Goal: Task Accomplishment & Management: Manage account settings

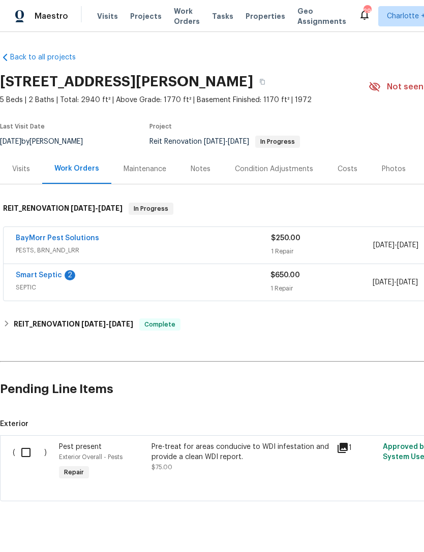
click at [43, 276] on link "Smart Septic" at bounding box center [39, 275] width 46 height 7
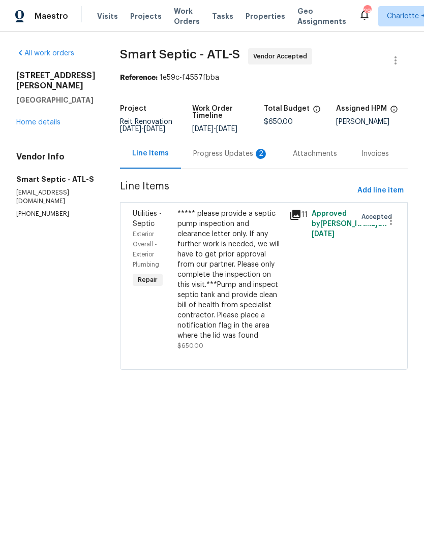
click at [229, 159] on div "Progress Updates 2" at bounding box center [230, 154] width 75 height 10
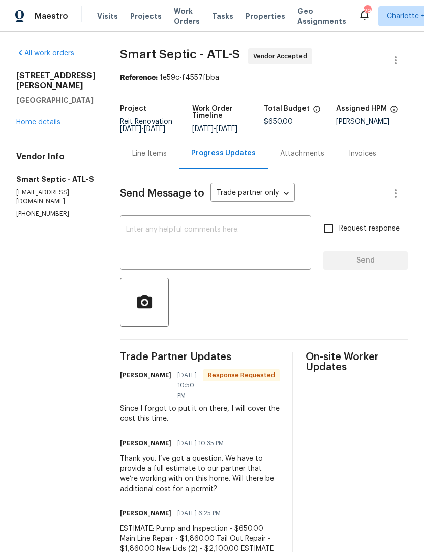
click at [242, 235] on textarea at bounding box center [215, 244] width 179 height 36
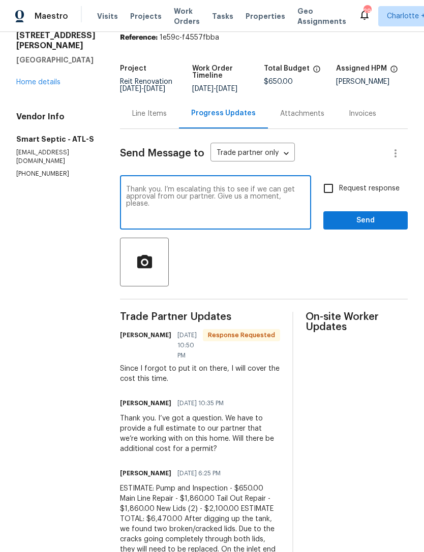
type textarea "Thank you. I’m escalating this to see if we can get approval from our partner. …"
click at [353, 227] on span "Send" at bounding box center [365, 220] width 68 height 13
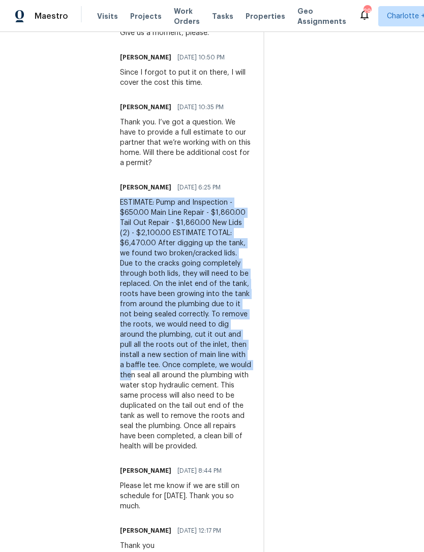
scroll to position [384, 0]
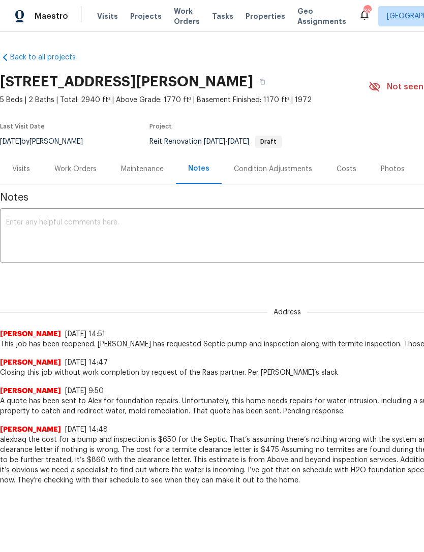
click at [205, 213] on div "x ​" at bounding box center [287, 237] width 574 height 52
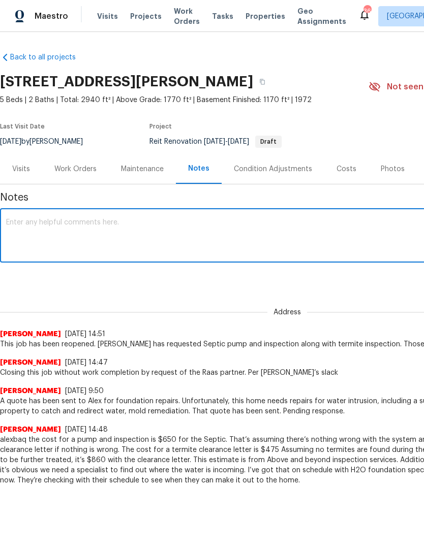
click at [194, 234] on textarea at bounding box center [287, 237] width 562 height 36
paste textarea "@elsa.frieri After inspecting the septic tank, the contractor found two broken/…"
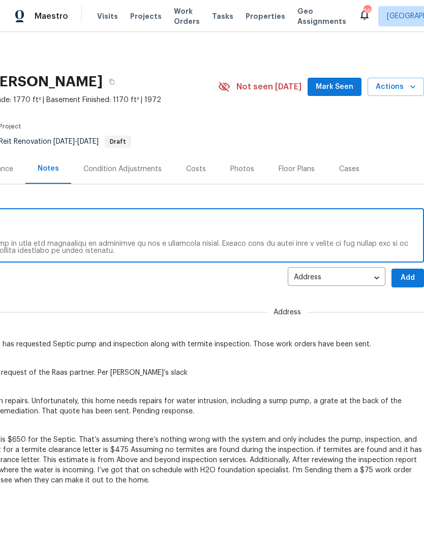
scroll to position [0, 150]
click at [407, 278] on span "Add" at bounding box center [407, 278] width 16 height 13
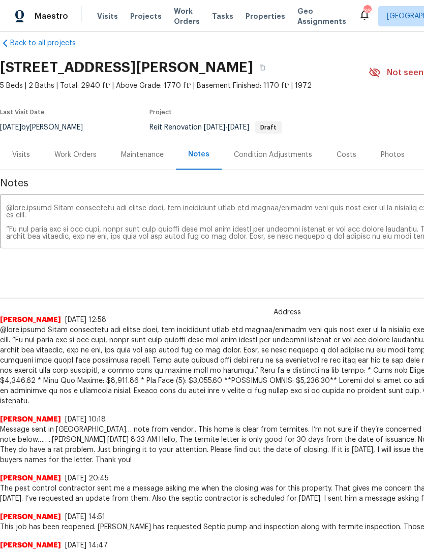
scroll to position [14, -1]
click at [261, 221] on textarea at bounding box center [287, 223] width 562 height 36
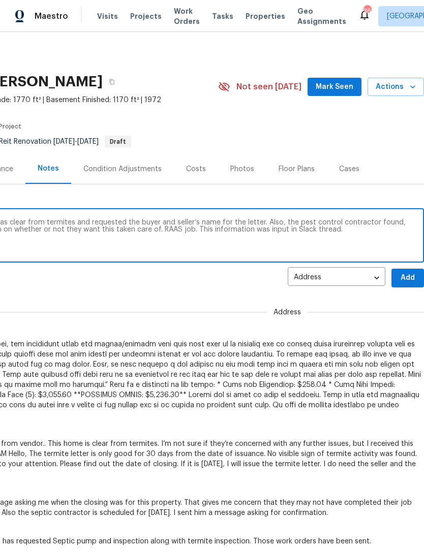
scroll to position [0, 150]
click at [401, 222] on textarea "Pest control contractor found the home was clear from termites and requested th…" at bounding box center [137, 237] width 562 height 36
type textarea "Pest control contractor found the home was clear from termites and requested th…"
click at [411, 280] on span "Add" at bounding box center [407, 278] width 16 height 13
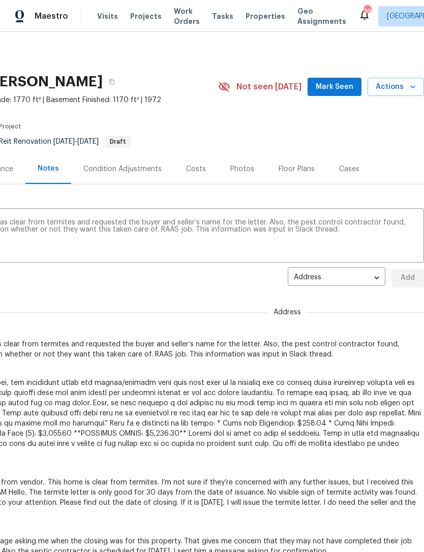
click at [337, 73] on div "3730 Douglas Ridge Trl, Douglasville, GA 30135 5 Beds | 2 Baths | Total: 2940 f…" at bounding box center [137, 87] width 574 height 37
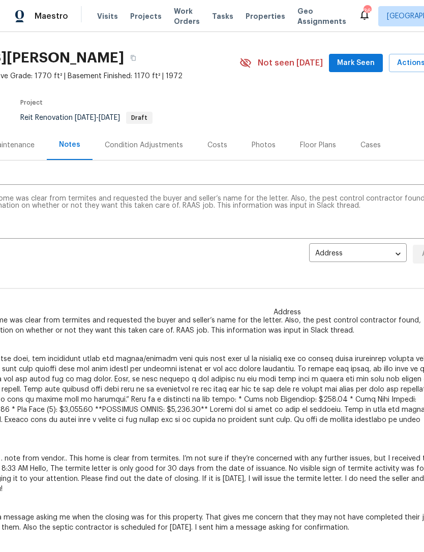
scroll to position [26, 127]
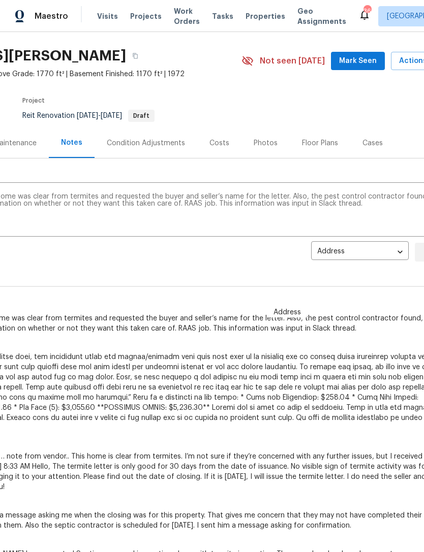
click at [364, 60] on span "Mark Seen" at bounding box center [358, 61] width 38 height 13
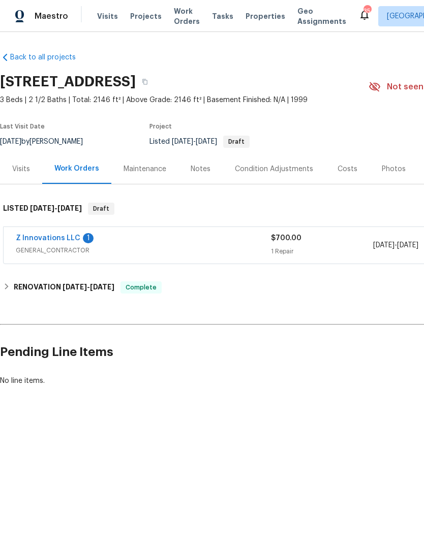
click at [52, 235] on link "Z Innovations LLC" at bounding box center [48, 238] width 65 height 7
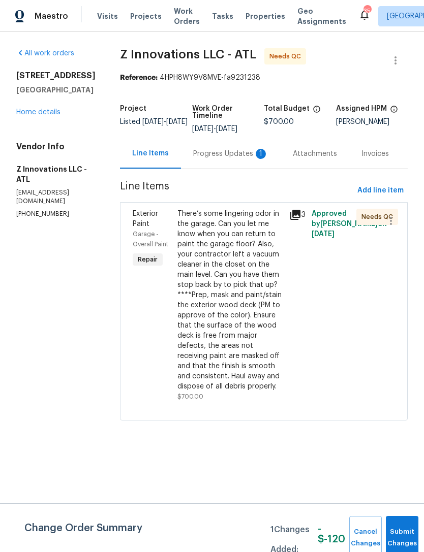
click at [220, 155] on div "Progress Updates 1" at bounding box center [230, 154] width 75 height 10
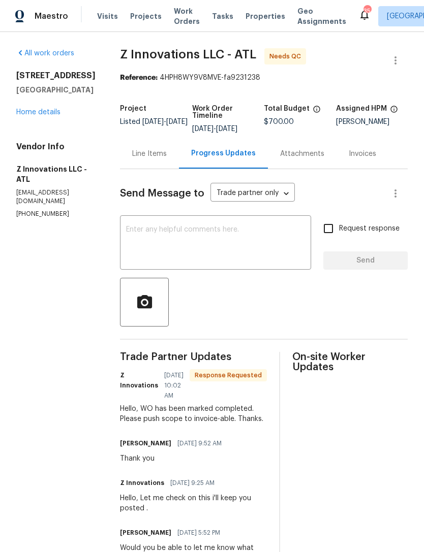
click at [34, 116] on link "Home details" at bounding box center [38, 112] width 44 height 7
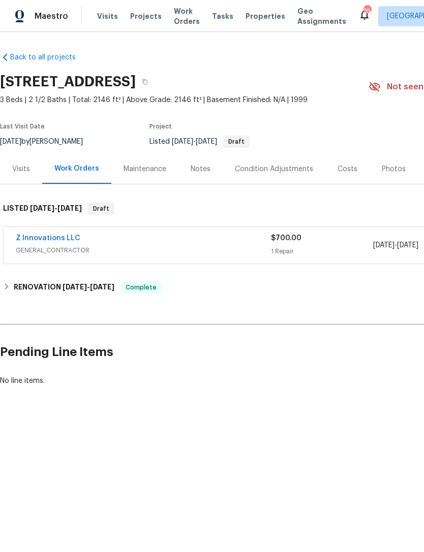
click at [53, 241] on link "Z Innovations LLC" at bounding box center [48, 238] width 65 height 7
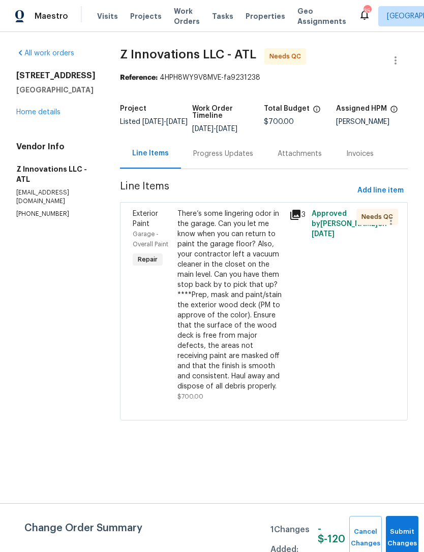
click at [216, 155] on div "Progress Updates" at bounding box center [223, 154] width 60 height 10
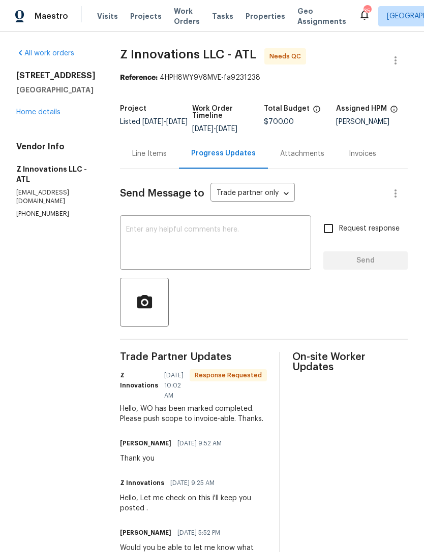
click at [193, 250] on textarea at bounding box center [215, 244] width 179 height 36
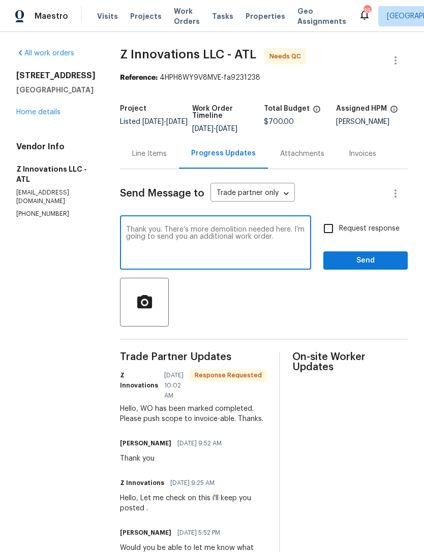
type textarea "Thank you. There’s more demolition needed here. I’m going to send you an additi…"
click at [376, 258] on span "Send" at bounding box center [365, 261] width 68 height 13
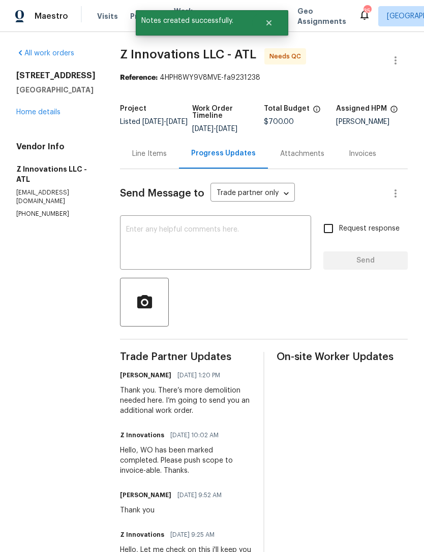
click at [46, 116] on link "Home details" at bounding box center [38, 112] width 44 height 7
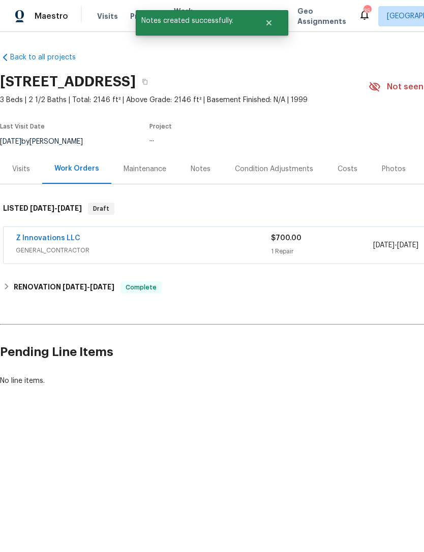
click at [44, 237] on link "Z Innovations LLC" at bounding box center [48, 238] width 65 height 7
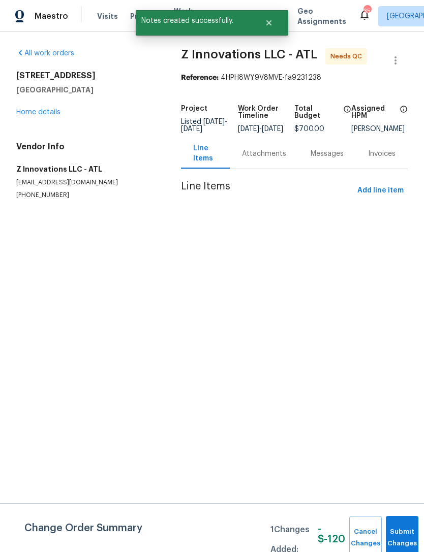
click at [393, 537] on span "Submit Changes" at bounding box center [402, 537] width 22 height 23
click at [402, 528] on button "Submit Changes" at bounding box center [402, 538] width 33 height 44
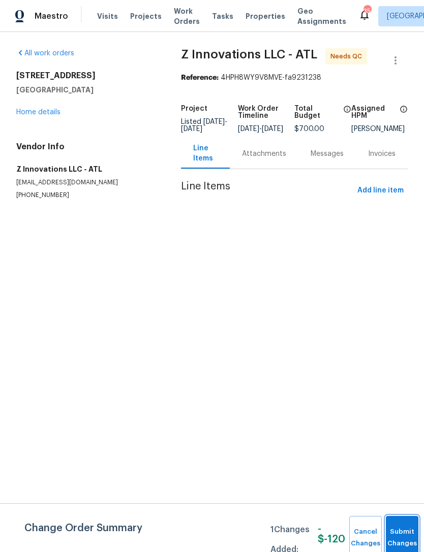
click at [46, 109] on link "Home details" at bounding box center [38, 112] width 44 height 7
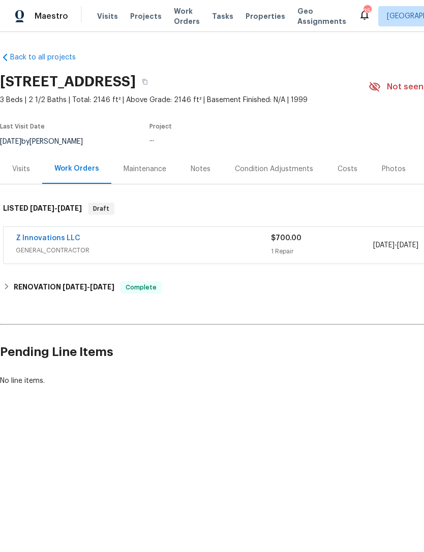
click at [55, 235] on link "Z Innovations LLC" at bounding box center [48, 238] width 65 height 7
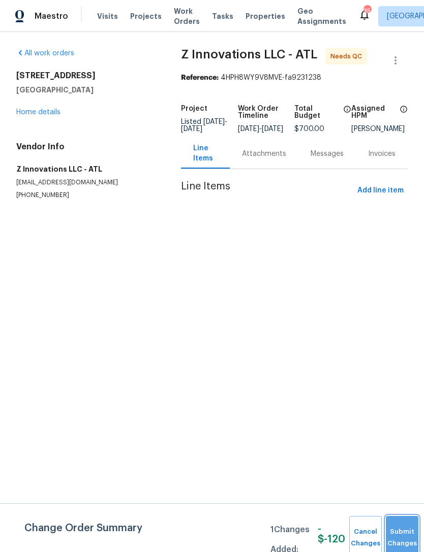
click at [396, 528] on button "Submit Changes" at bounding box center [402, 538] width 33 height 44
click at [40, 111] on link "Home details" at bounding box center [38, 112] width 44 height 7
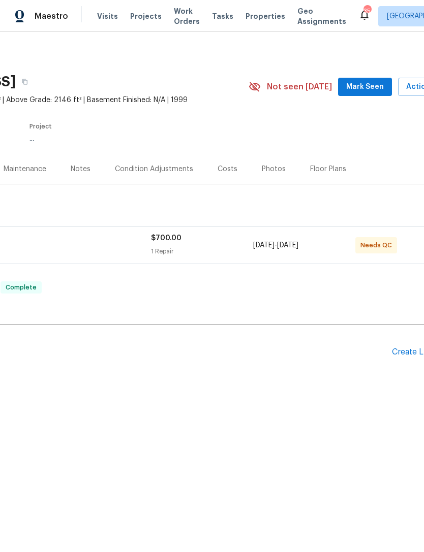
click at [134, 315] on div "Back to all projects 6590 Manor Creek Dr, Douglasville, GA 30135 3 Beds | 2 1/2…" at bounding box center [167, 219] width 574 height 350
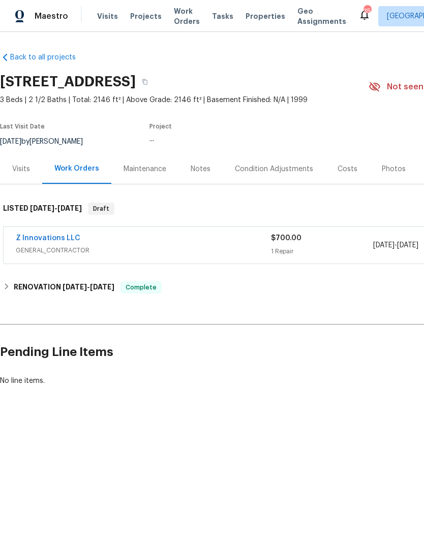
click at [53, 240] on link "Z Innovations LLC" at bounding box center [48, 238] width 65 height 7
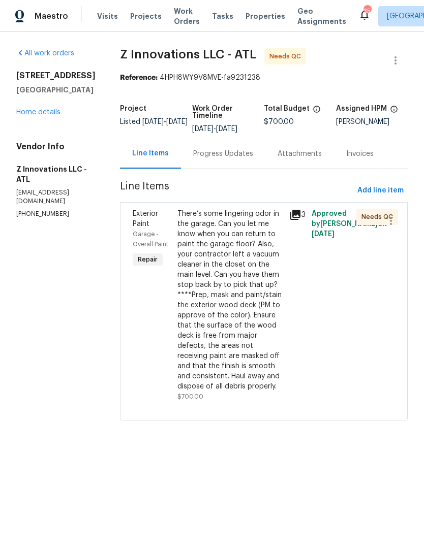
click at [232, 284] on div "There’s some lingering odor in the garage. Can you let me know when you can ret…" at bounding box center [230, 300] width 106 height 183
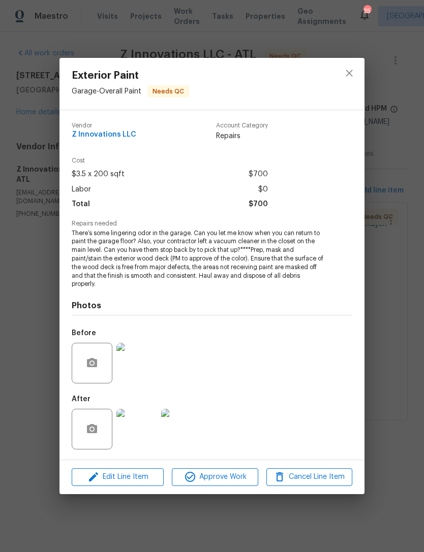
click at [220, 476] on span "Approve Work" at bounding box center [215, 477] width 80 height 13
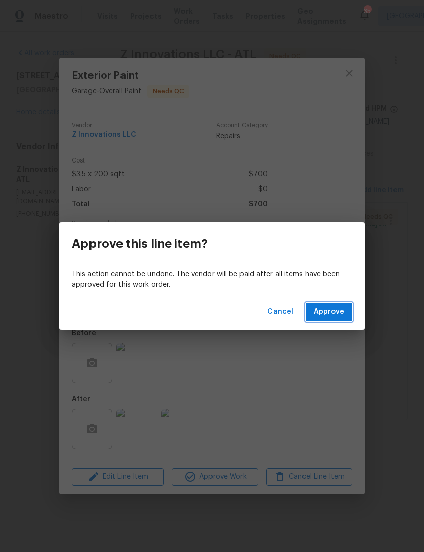
click at [341, 306] on span "Approve" at bounding box center [329, 312] width 30 height 13
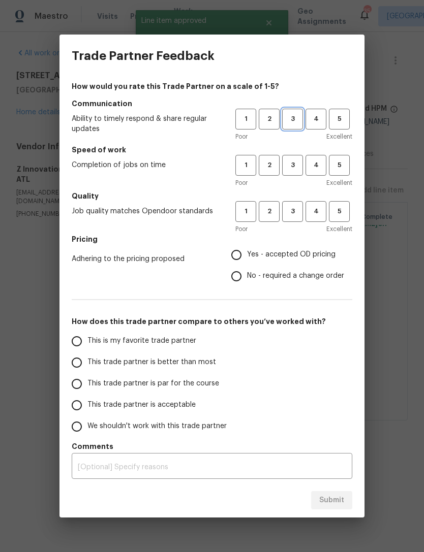
click at [298, 116] on span "3" at bounding box center [292, 119] width 19 height 12
click at [293, 159] on button "3" at bounding box center [292, 165] width 21 height 21
click at [303, 196] on h5 "Quality" at bounding box center [212, 196] width 280 height 10
click at [301, 202] on button "3" at bounding box center [292, 211] width 21 height 21
click at [235, 255] on input "Yes - accepted OD pricing" at bounding box center [236, 254] width 21 height 21
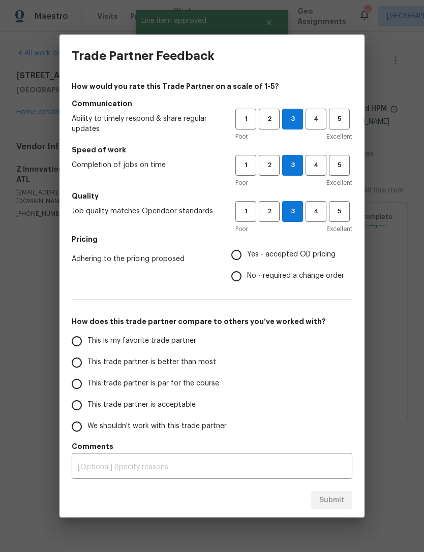
radio input "true"
click at [86, 338] on input "This is my favorite trade partner" at bounding box center [76, 341] width 21 height 21
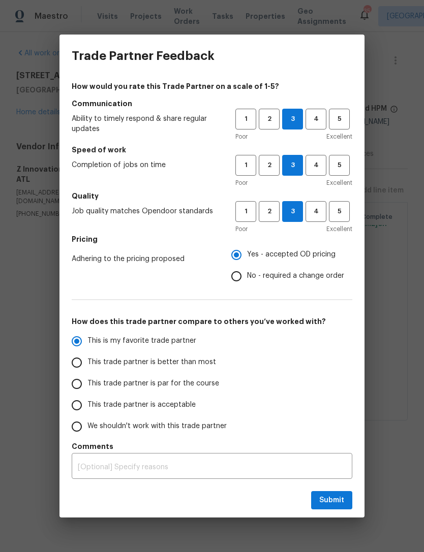
click at [334, 508] on button "Submit" at bounding box center [331, 500] width 41 height 19
radio input "true"
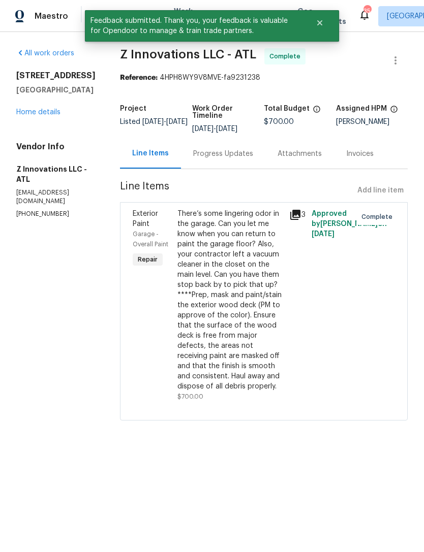
click at [47, 116] on link "Home details" at bounding box center [38, 112] width 44 height 7
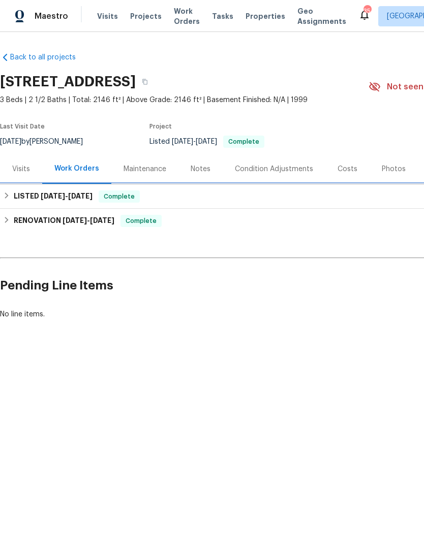
click at [28, 200] on h6 "LISTED [DATE] - [DATE]" at bounding box center [53, 197] width 79 height 12
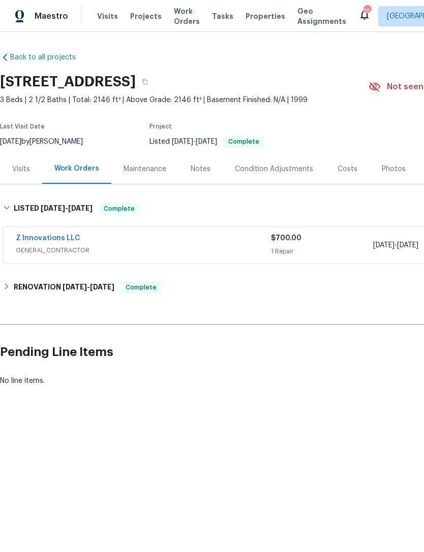
click at [42, 241] on link "Z Innovations LLC" at bounding box center [48, 238] width 65 height 7
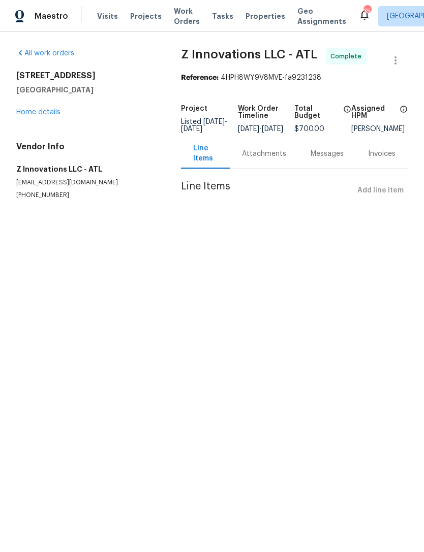
click at [37, 115] on link "Home details" at bounding box center [38, 112] width 44 height 7
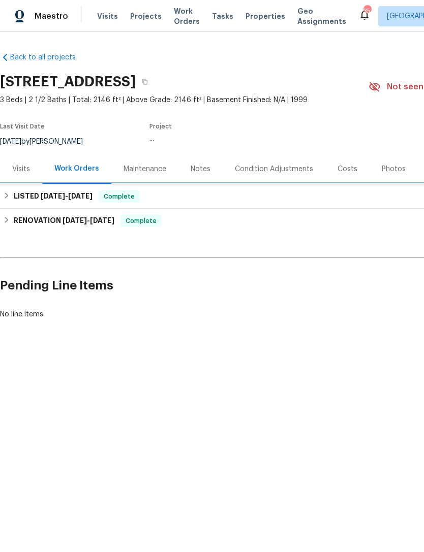
click at [37, 195] on h6 "LISTED [DATE] - [DATE]" at bounding box center [53, 197] width 79 height 12
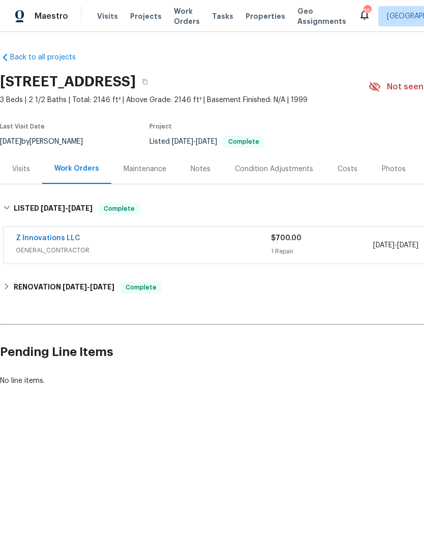
click at [49, 239] on link "Z Innovations LLC" at bounding box center [48, 238] width 65 height 7
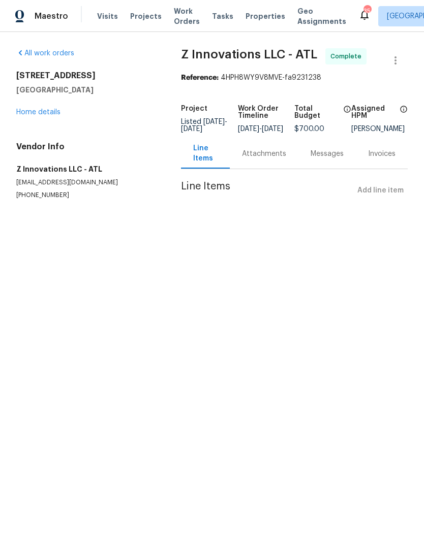
click at [41, 113] on link "Home details" at bounding box center [38, 112] width 44 height 7
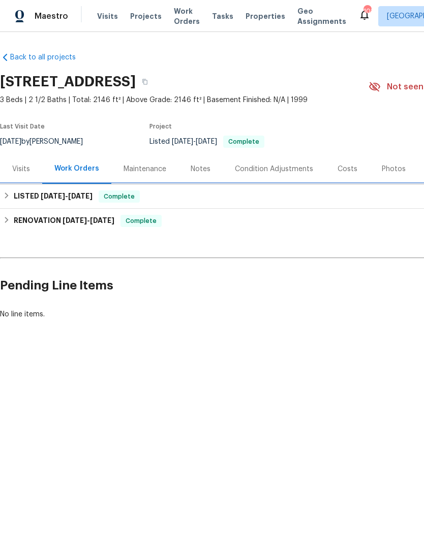
click at [29, 203] on div "LISTED 9/21/25 - 9/23/25 Complete" at bounding box center [287, 196] width 574 height 24
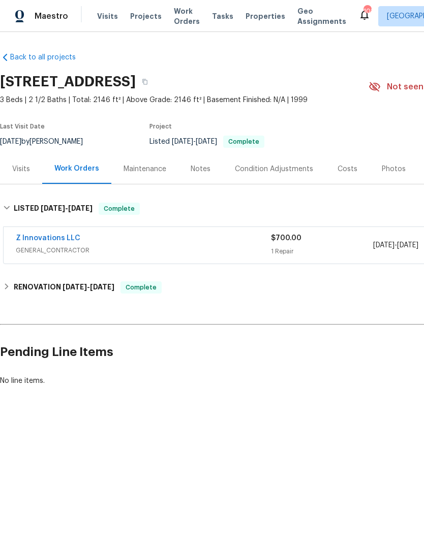
click at [47, 241] on link "Z Innovations LLC" at bounding box center [48, 238] width 65 height 7
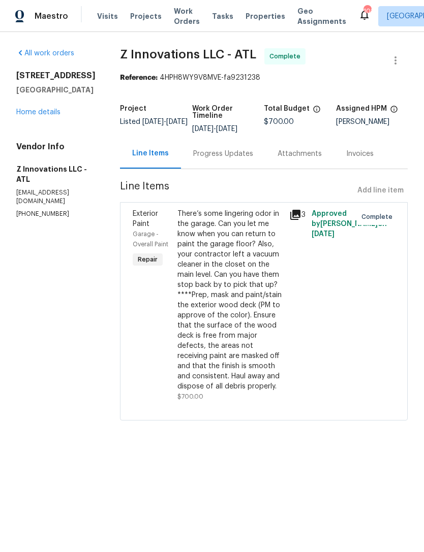
click at [213, 151] on div "Progress Updates" at bounding box center [223, 154] width 60 height 10
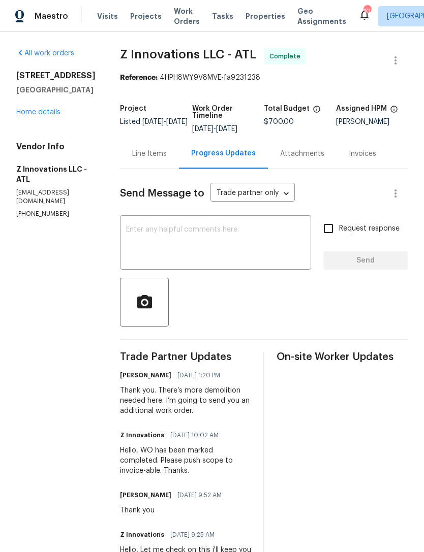
click at [164, 236] on textarea at bounding box center [215, 244] width 179 height 36
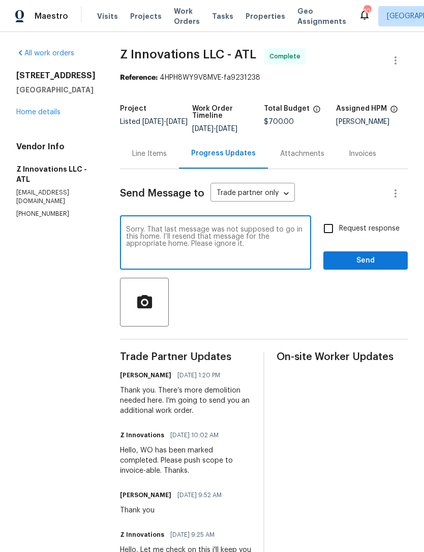
type textarea "Sorry. That last message was not supposed to go in this home. I’ll resend that …"
click at [376, 259] on span "Send" at bounding box center [365, 261] width 68 height 13
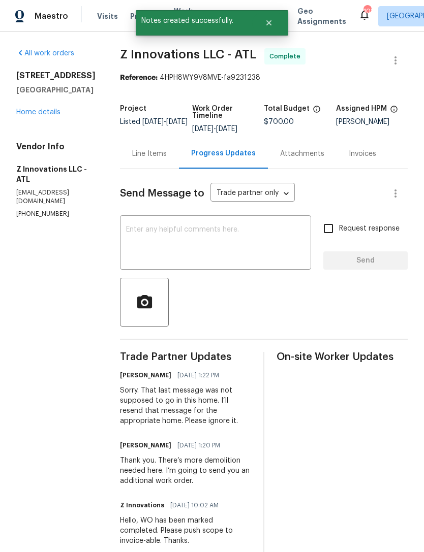
click at [47, 116] on link "Home details" at bounding box center [38, 112] width 44 height 7
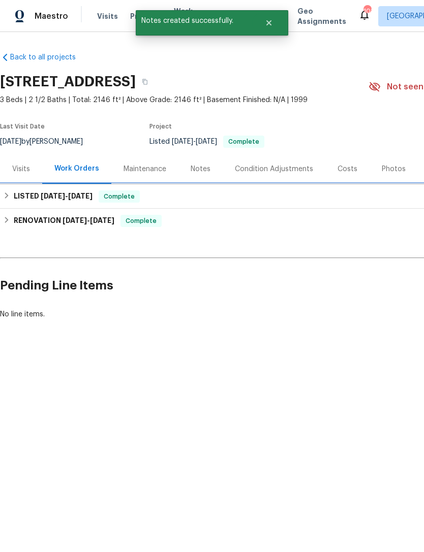
click at [23, 194] on h6 "LISTED 9/21/25 - 9/23/25" at bounding box center [53, 197] width 79 height 12
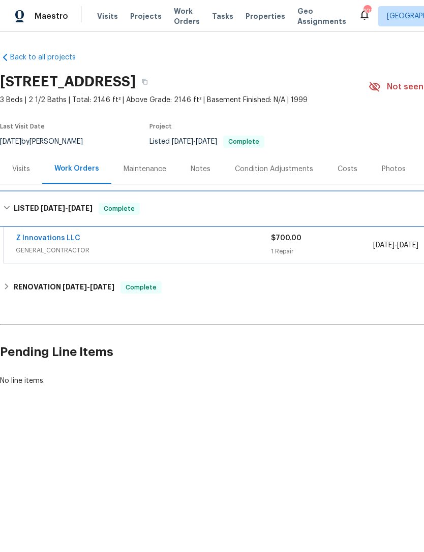
click at [43, 238] on link "Z Innovations LLC" at bounding box center [48, 238] width 65 height 7
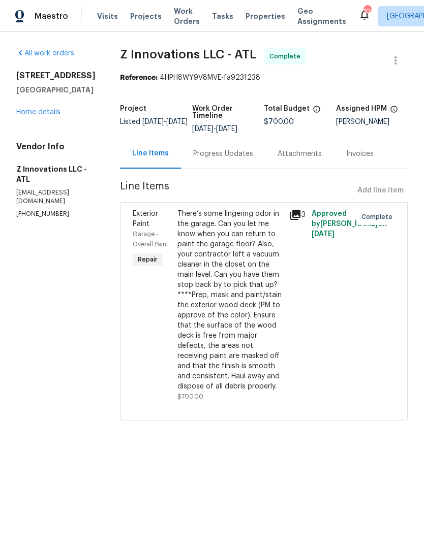
click at [295, 218] on icon at bounding box center [295, 215] width 10 height 10
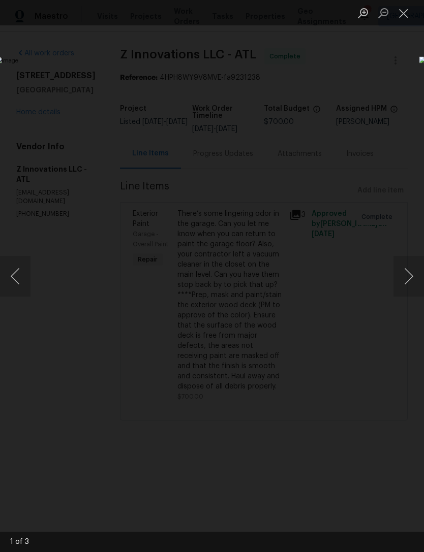
click at [410, 264] on button "Next image" at bounding box center [408, 276] width 30 height 41
click at [409, 270] on button "Next image" at bounding box center [408, 276] width 30 height 41
click at [404, 271] on button "Next image" at bounding box center [408, 276] width 30 height 41
click at [404, 278] on button "Next image" at bounding box center [408, 276] width 30 height 41
click at [403, 7] on button "Close lightbox" at bounding box center [403, 13] width 20 height 18
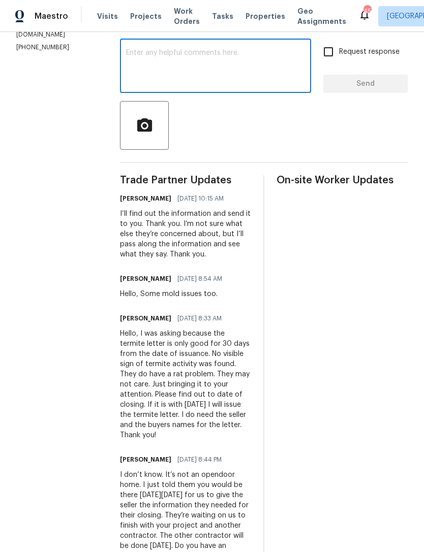
scroll to position [179, 0]
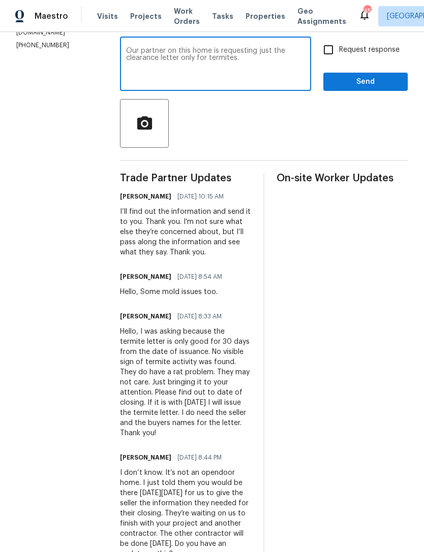
click at [270, 73] on textarea "Our partner on this home is requesting just the clearance letter only for termi…" at bounding box center [215, 65] width 179 height 36
click at [279, 78] on textarea "Our partner on this home is requesting just the clearance letter only for termi…" at bounding box center [215, 65] width 179 height 36
click at [291, 83] on textarea "Our partner on this home is requesting just the clearance letter only for termi…" at bounding box center [215, 65] width 179 height 36
click at [273, 76] on textarea "Our partner on this home is requesting just the clearance letter only for termi…" at bounding box center [215, 65] width 179 height 36
click at [233, 80] on textarea "Our partner on this home is requesting just the clearance letter only for termi…" at bounding box center [215, 65] width 179 height 36
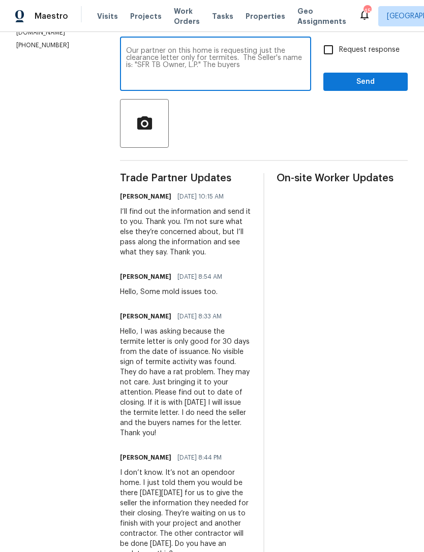
click at [263, 77] on textarea "Our partner on this home is requesting just the clearance letter only for termi…" at bounding box center [215, 65] width 179 height 36
paste textarea "name is “Moises David Paez Moreno”"
type textarea "Our partner on this home is requesting just the clearance letter only for termi…"
click at [330, 59] on input "Request response" at bounding box center [328, 49] width 21 height 21
checkbox input "true"
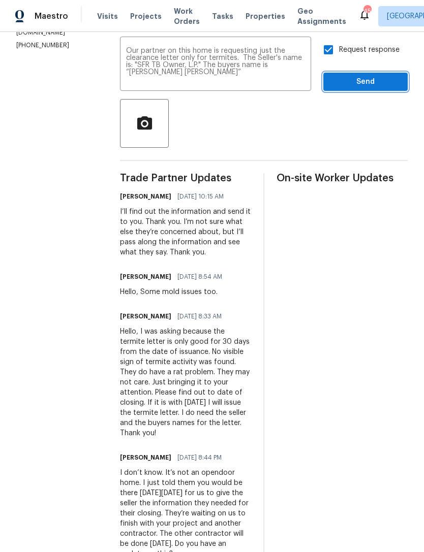
click at [363, 88] on span "Send" at bounding box center [365, 82] width 68 height 13
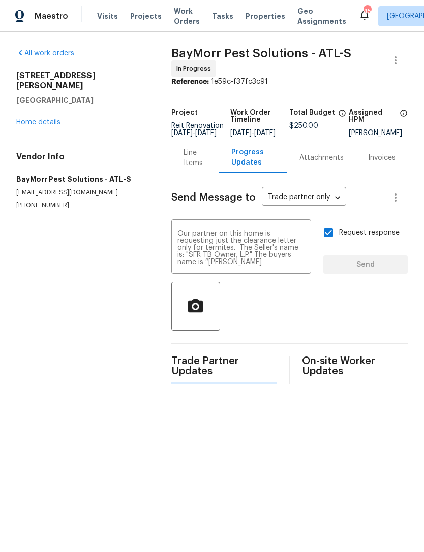
scroll to position [0, 0]
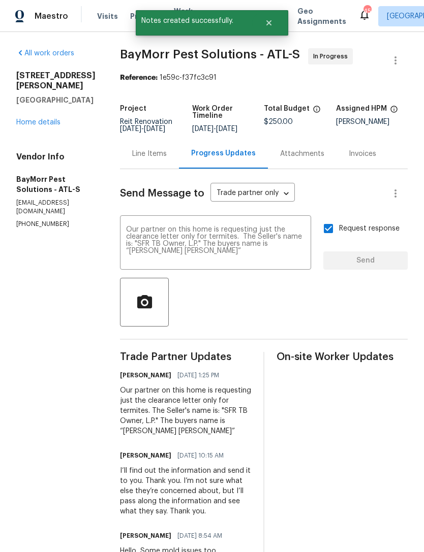
click at [51, 126] on link "Home details" at bounding box center [38, 122] width 44 height 7
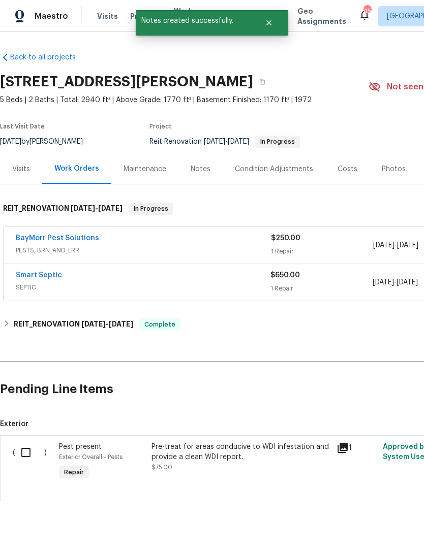
click at [199, 172] on div "Notes" at bounding box center [201, 169] width 20 height 10
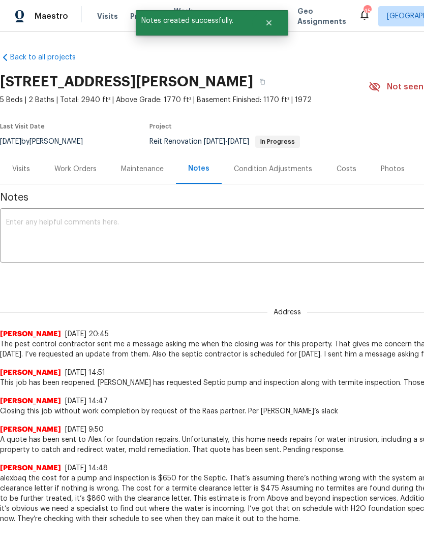
click at [161, 221] on textarea at bounding box center [287, 237] width 562 height 36
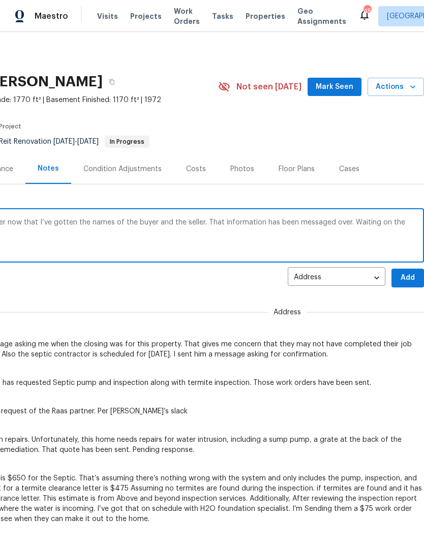
scroll to position [0, 150]
type textarea "I’ve sent the request for the clearance letter now that I’ve gotten the names o…"
click at [412, 276] on span "Add" at bounding box center [407, 278] width 16 height 13
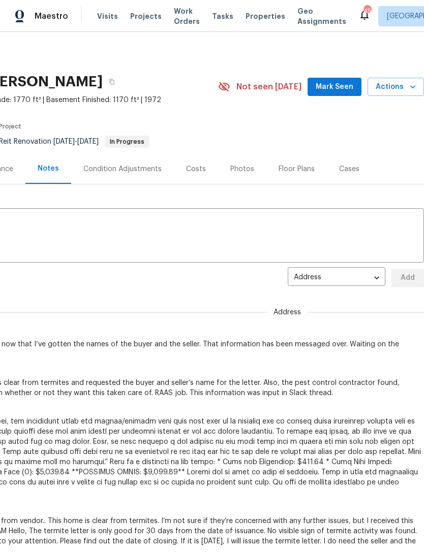
click at [345, 83] on span "Mark Seen" at bounding box center [335, 87] width 38 height 13
click at [405, 90] on span "Actions" at bounding box center [396, 87] width 40 height 13
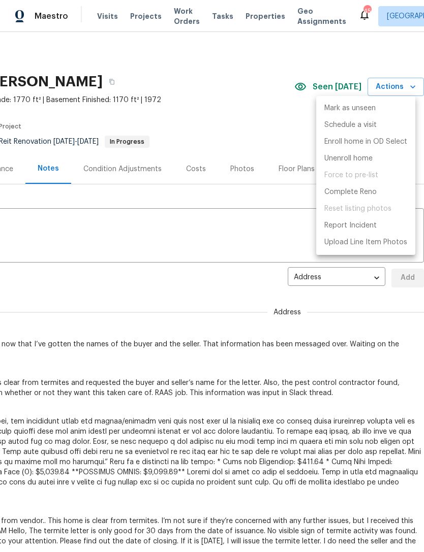
click at [283, 126] on div at bounding box center [212, 276] width 424 height 552
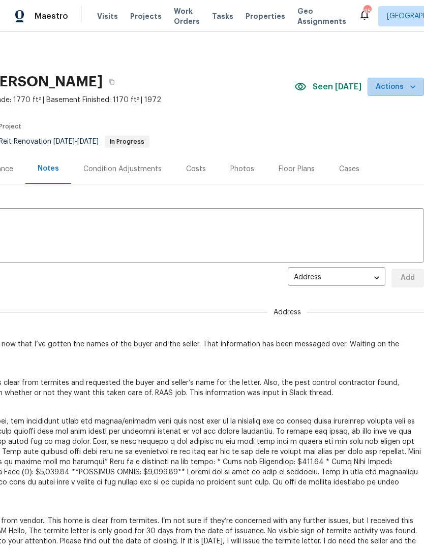
click at [407, 82] on span "Actions" at bounding box center [396, 87] width 40 height 13
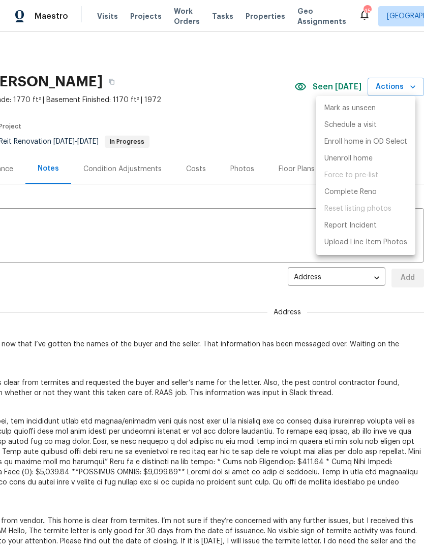
click at [266, 127] on div at bounding box center [212, 276] width 424 height 552
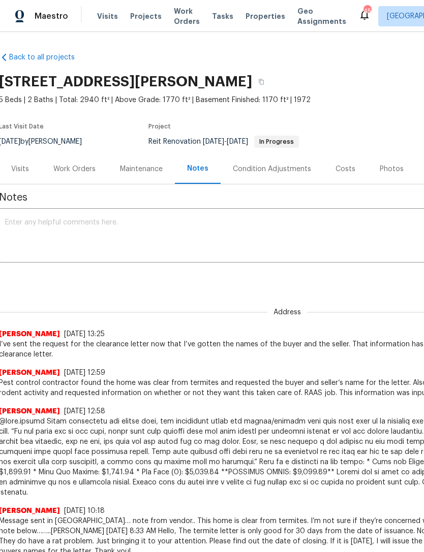
scroll to position [0, 1]
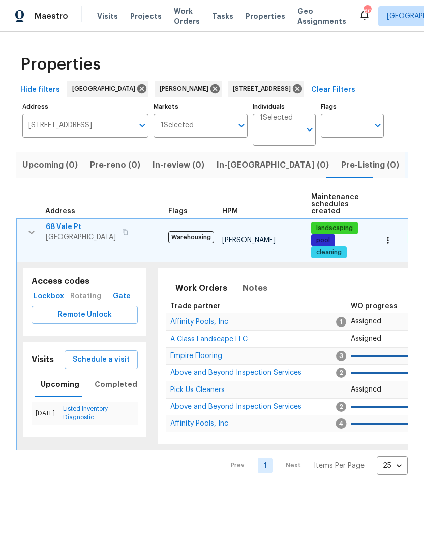
scroll to position [0, 148]
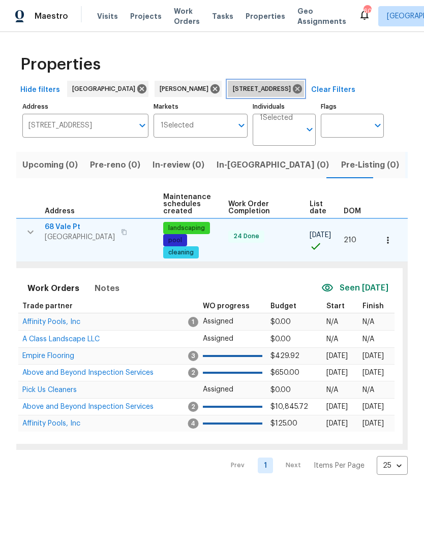
click at [293, 91] on icon at bounding box center [297, 88] width 9 height 9
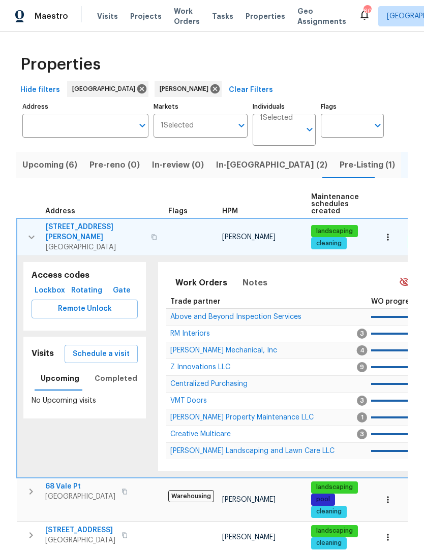
click at [233, 168] on span "In-reno (2)" at bounding box center [271, 165] width 111 height 14
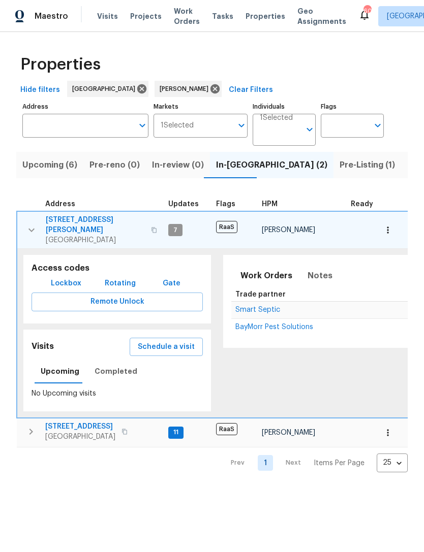
click at [29, 226] on icon "button" at bounding box center [31, 230] width 12 height 12
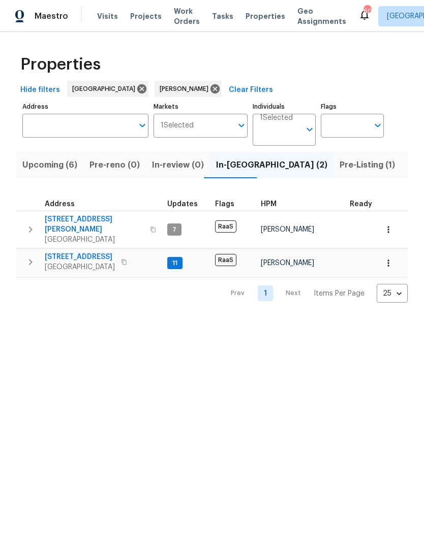
click at [34, 227] on icon "button" at bounding box center [30, 230] width 12 height 12
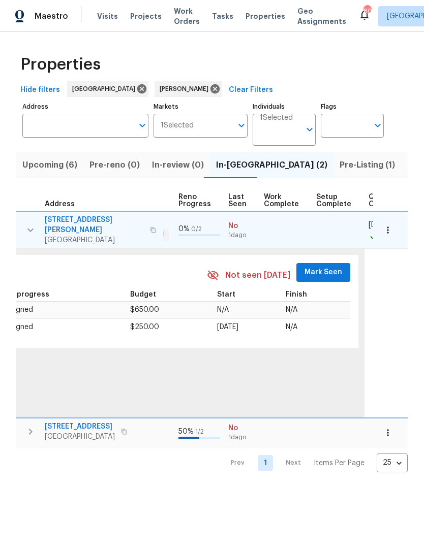
scroll to position [0, 448]
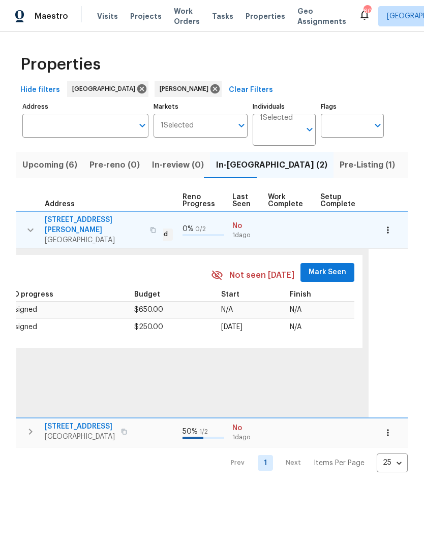
click at [318, 268] on span "Mark Seen" at bounding box center [327, 272] width 38 height 13
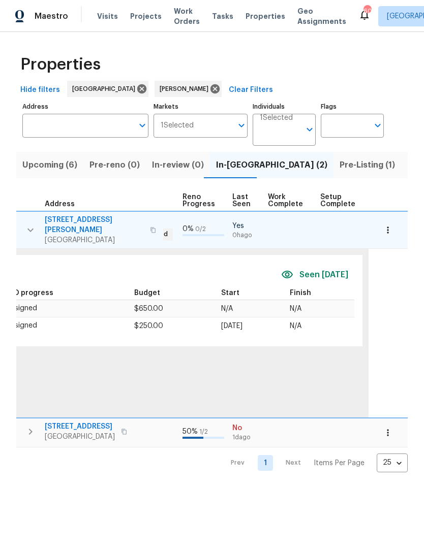
click at [390, 228] on icon "button" at bounding box center [388, 230] width 10 height 10
click at [359, 326] on div at bounding box center [212, 276] width 424 height 552
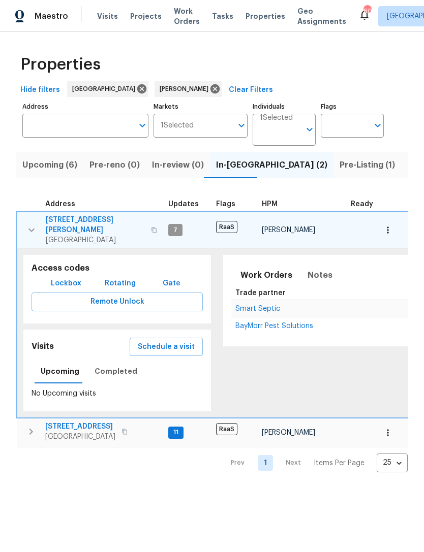
scroll to position [0, 0]
click at [34, 225] on icon "button" at bounding box center [31, 230] width 12 height 12
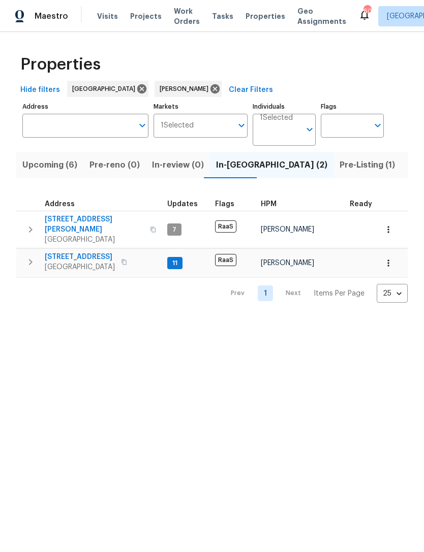
click at [33, 262] on button "button" at bounding box center [30, 262] width 20 height 20
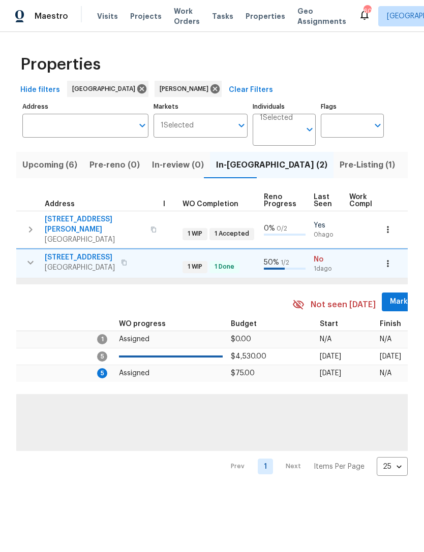
scroll to position [0, 438]
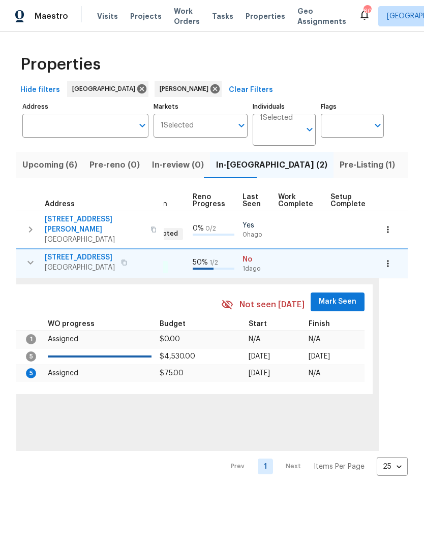
click at [331, 296] on span "Mark Seen" at bounding box center [338, 302] width 38 height 13
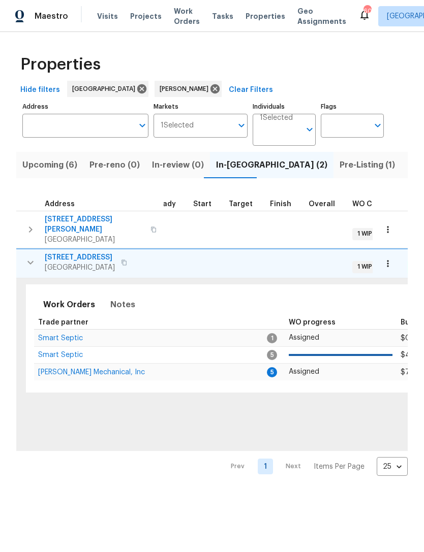
scroll to position [0, 59]
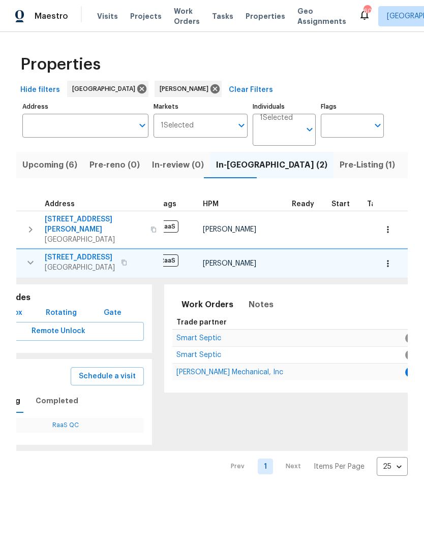
click at [207, 369] on span "JH Martin Mechanical, Inc" at bounding box center [229, 372] width 107 height 7
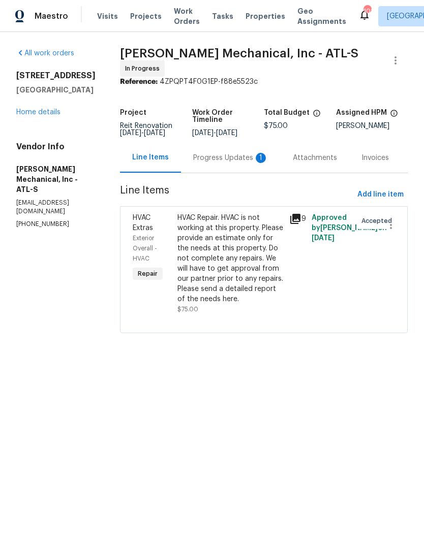
click at [227, 163] on div "Progress Updates 1" at bounding box center [230, 158] width 75 height 10
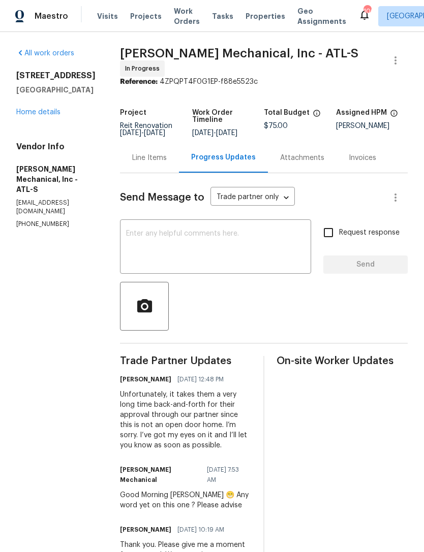
click at [46, 109] on link "Home details" at bounding box center [38, 112] width 44 height 7
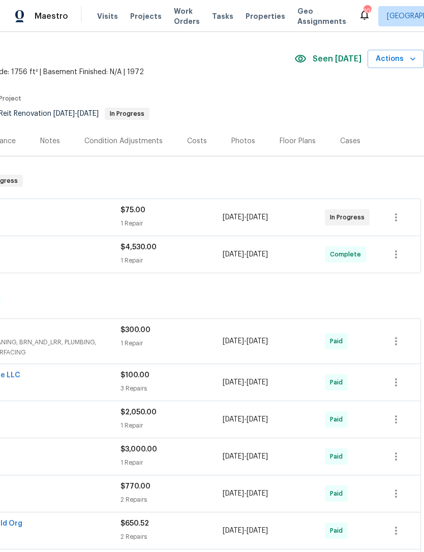
scroll to position [28, 150]
click at [410, 59] on icon "button" at bounding box center [413, 59] width 10 height 10
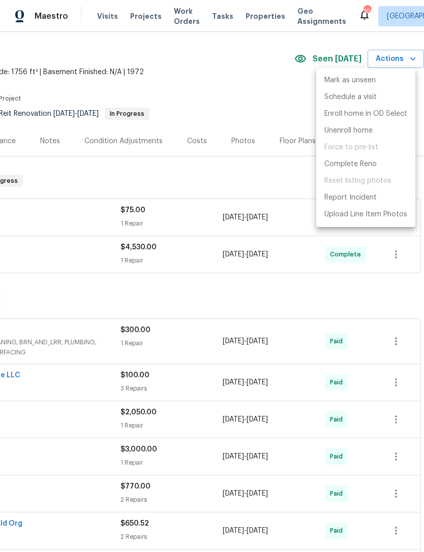
click at [233, 81] on div at bounding box center [212, 276] width 424 height 552
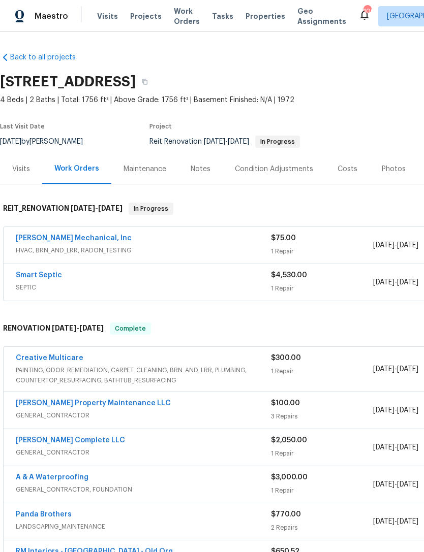
scroll to position [0, 0]
click at [60, 240] on link "[PERSON_NAME] Mechanical, Inc" at bounding box center [74, 238] width 116 height 7
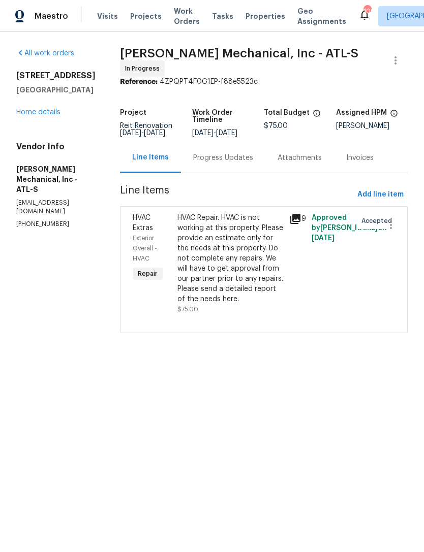
click at [399, 233] on button "button" at bounding box center [391, 225] width 24 height 24
click at [404, 154] on div at bounding box center [212, 276] width 424 height 552
click at [402, 60] on button "button" at bounding box center [395, 60] width 24 height 24
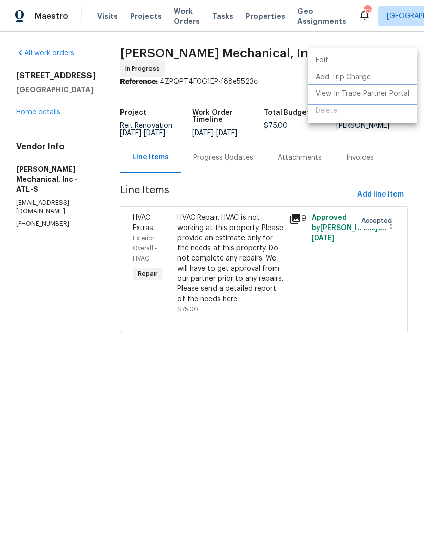
click at [393, 95] on li "View In Trade Partner Portal" at bounding box center [362, 94] width 110 height 17
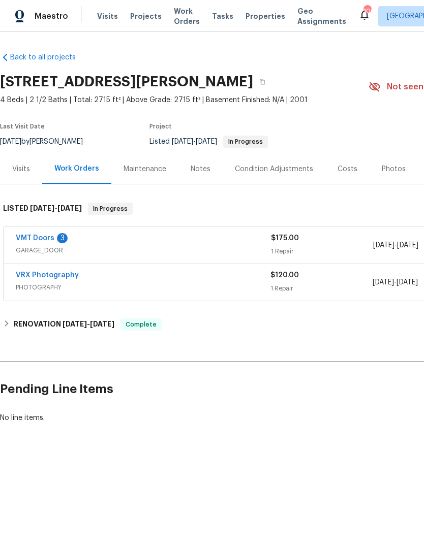
click at [38, 236] on link "VMT Doors" at bounding box center [35, 238] width 39 height 7
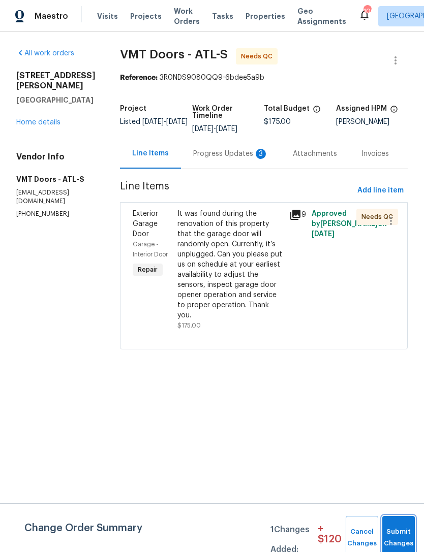
click at [393, 534] on button "Submit Changes" at bounding box center [398, 538] width 33 height 44
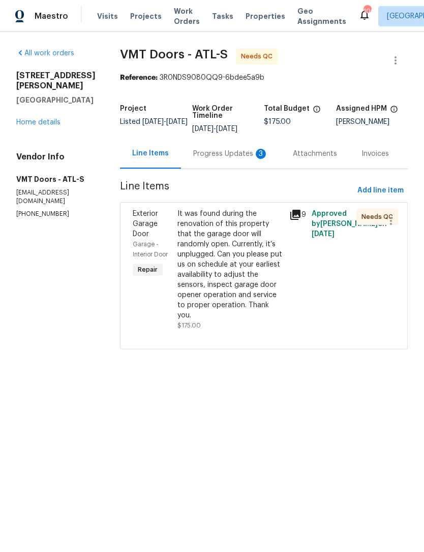
click at [209, 158] on div "Progress Updates 3" at bounding box center [230, 154] width 75 height 10
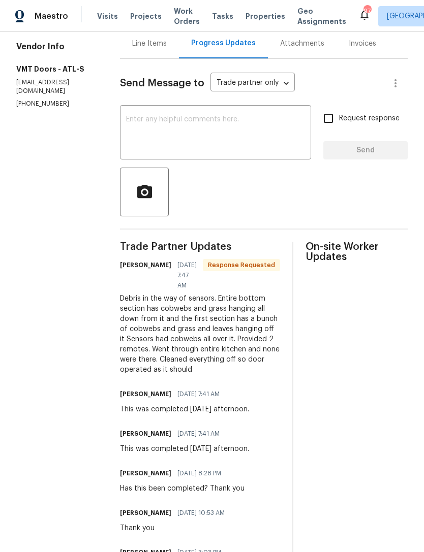
scroll to position [111, 0]
click at [142, 140] on textarea at bounding box center [215, 133] width 179 height 36
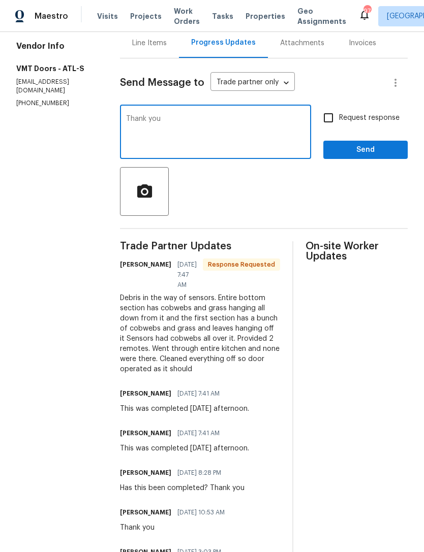
type textarea "Thank you"
click at [379, 146] on span "Send" at bounding box center [365, 150] width 68 height 13
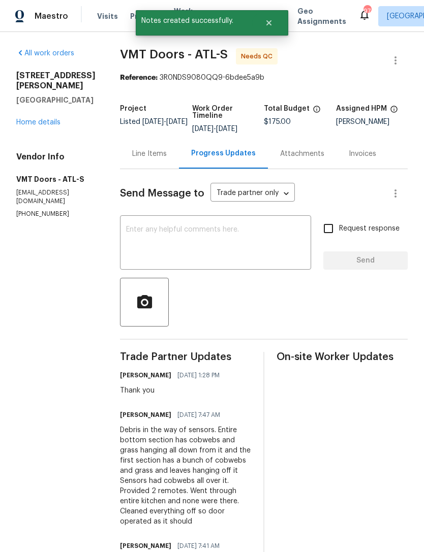
click at [47, 126] on link "Home details" at bounding box center [38, 122] width 44 height 7
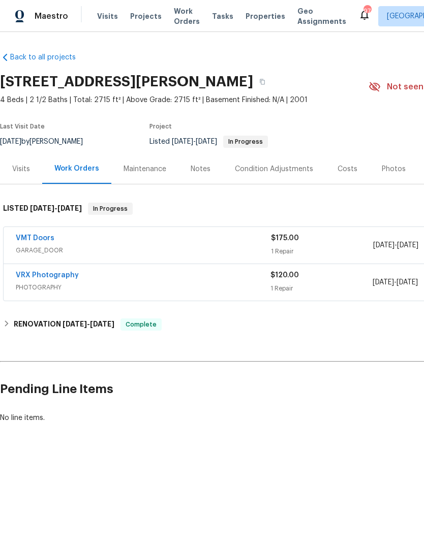
click at [38, 235] on link "VMT Doors" at bounding box center [35, 238] width 39 height 7
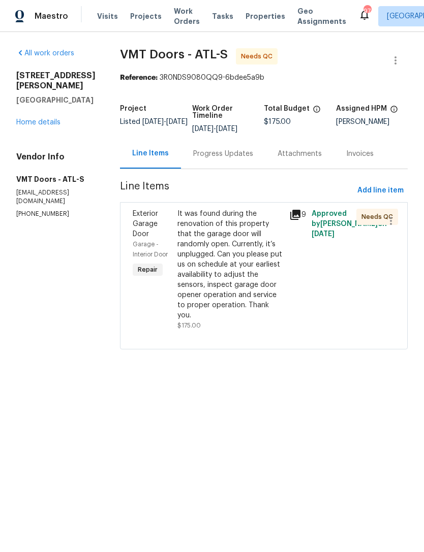
click at [222, 267] on div "It was found during the renovation of this property that the garage door will r…" at bounding box center [230, 265] width 106 height 112
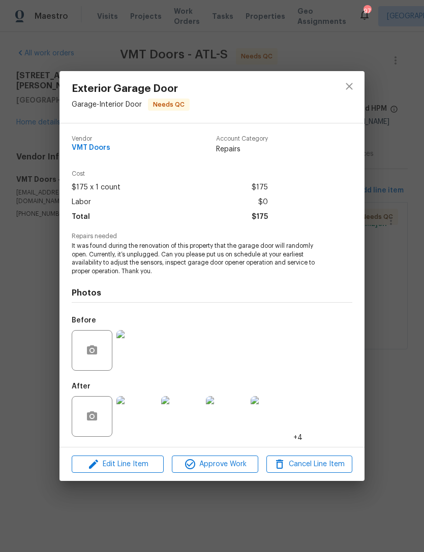
click at [142, 422] on img at bounding box center [136, 416] width 41 height 41
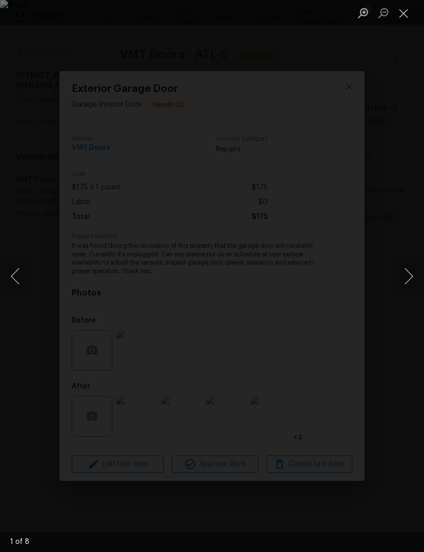
click at [413, 270] on button "Next image" at bounding box center [408, 276] width 30 height 41
click at [399, 274] on button "Next image" at bounding box center [408, 276] width 30 height 41
click at [397, 277] on button "Next image" at bounding box center [408, 276] width 30 height 41
click at [399, 276] on button "Next image" at bounding box center [408, 276] width 30 height 41
click at [399, 278] on button "Next image" at bounding box center [408, 276] width 30 height 41
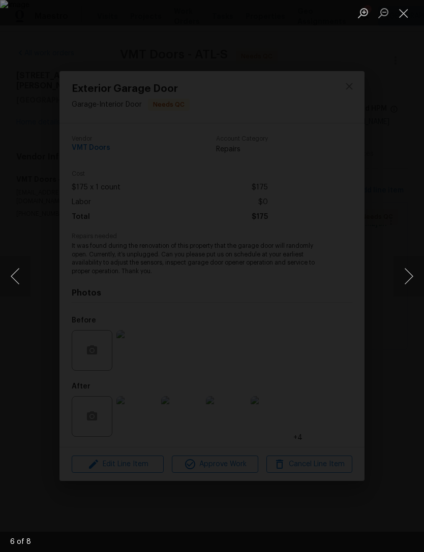
click at [409, 15] on button "Close lightbox" at bounding box center [403, 13] width 20 height 18
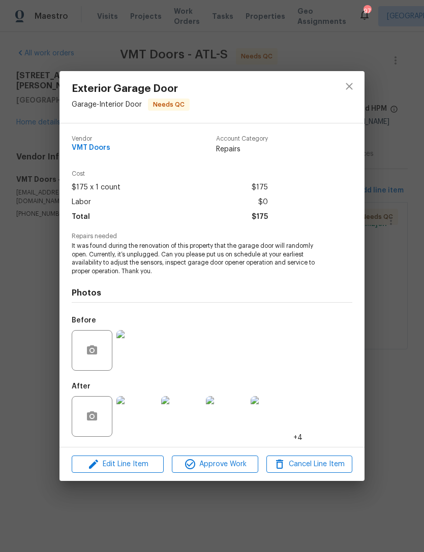
click at [232, 466] on span "Approve Work" at bounding box center [215, 464] width 80 height 13
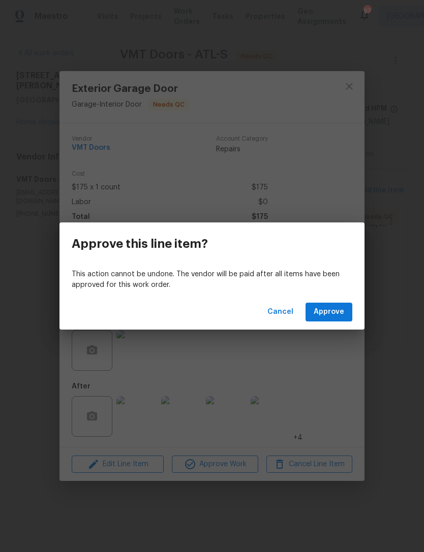
click at [337, 304] on button "Approve" at bounding box center [328, 312] width 47 height 19
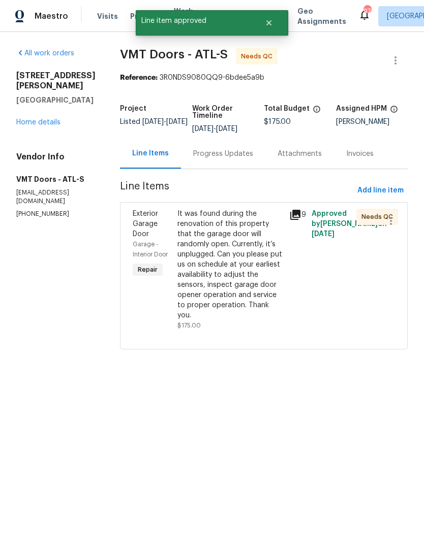
click at [51, 126] on link "Home details" at bounding box center [38, 122] width 44 height 7
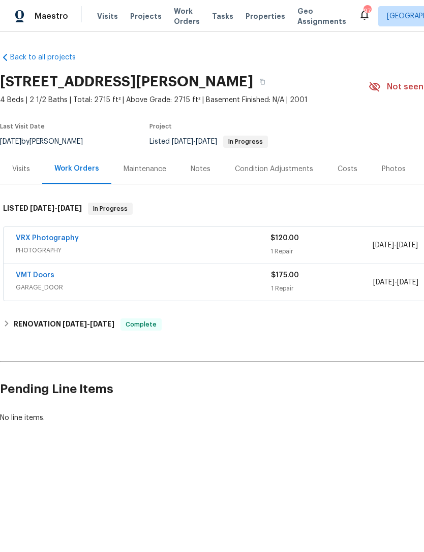
click at [41, 276] on link "VMT Doors" at bounding box center [35, 275] width 39 height 7
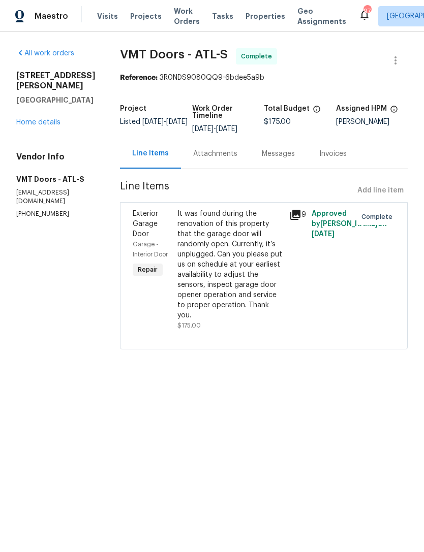
click at [218, 158] on div "Attachments" at bounding box center [215, 154] width 44 height 10
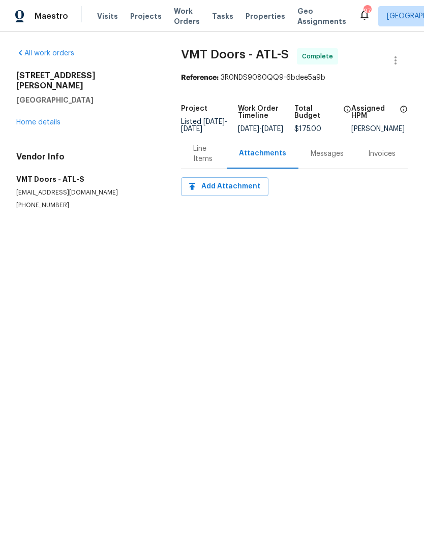
click at [213, 164] on div "Line Items" at bounding box center [203, 154] width 21 height 20
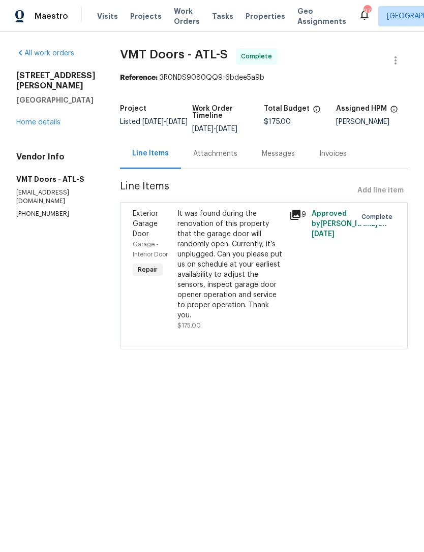
click at [237, 151] on div "Attachments" at bounding box center [215, 154] width 44 height 10
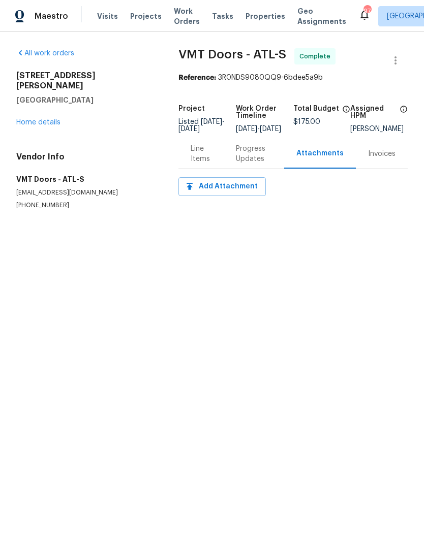
click at [253, 160] on div "Progress Updates" at bounding box center [254, 154] width 36 height 20
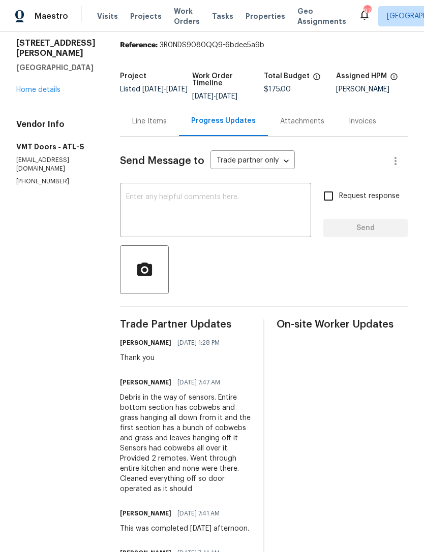
scroll to position [20, 0]
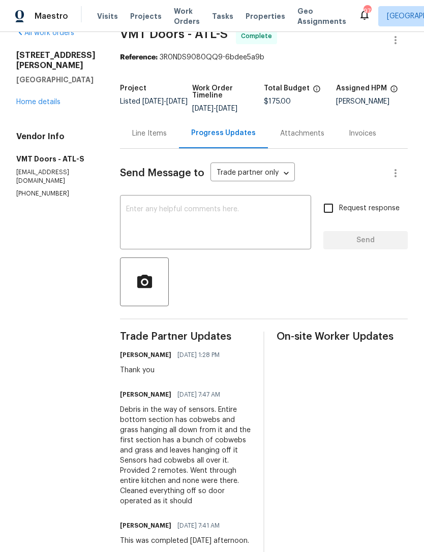
click at [179, 21] on span "Work Orders" at bounding box center [187, 16] width 26 height 20
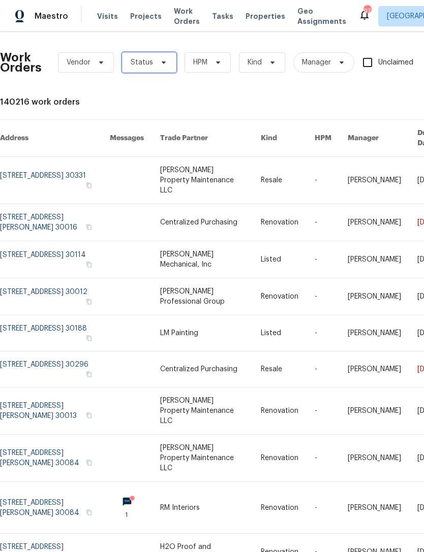
click at [152, 66] on span "Status" at bounding box center [149, 62] width 54 height 20
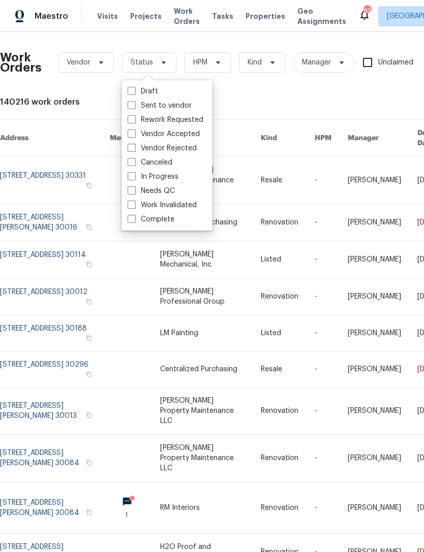
click at [132, 191] on span at bounding box center [132, 190] width 8 height 8
click at [132, 191] on input "Needs QC" at bounding box center [131, 189] width 7 height 7
checkbox input "true"
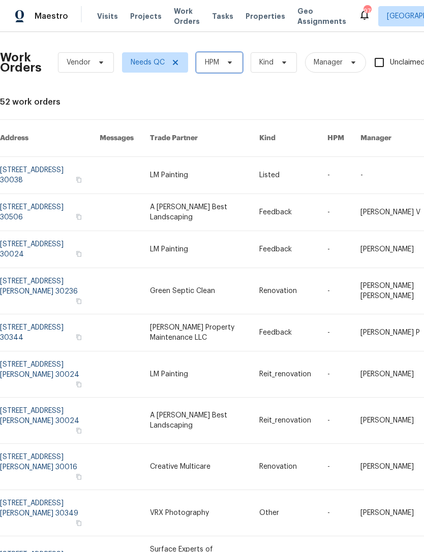
click at [236, 67] on span "HPM" at bounding box center [219, 62] width 46 height 20
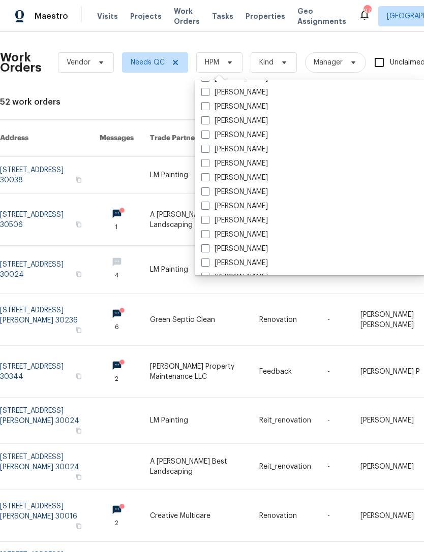
scroll to position [285, 0]
click at [209, 209] on label "[PERSON_NAME]" at bounding box center [234, 205] width 67 height 10
click at [208, 207] on input "[PERSON_NAME]" at bounding box center [204, 203] width 7 height 7
checkbox input "true"
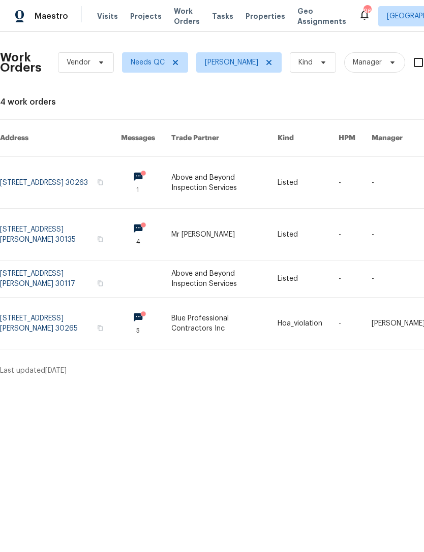
click at [37, 164] on link at bounding box center [60, 182] width 121 height 51
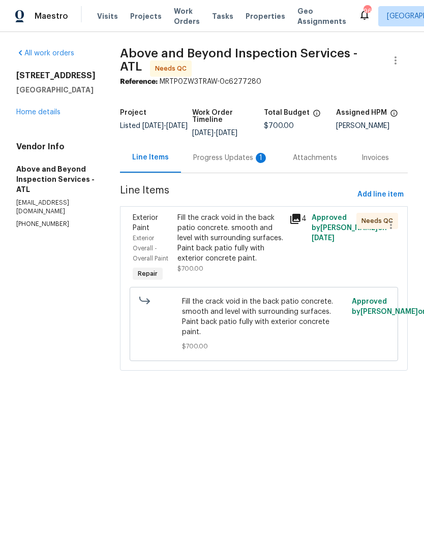
click at [300, 163] on div "Attachments" at bounding box center [315, 158] width 44 height 10
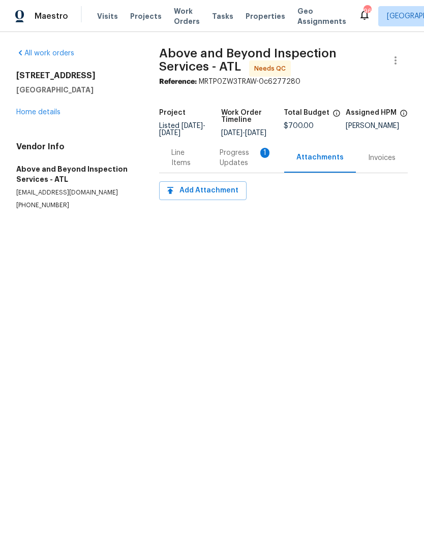
click at [239, 168] on div "Progress Updates 1" at bounding box center [246, 158] width 52 height 20
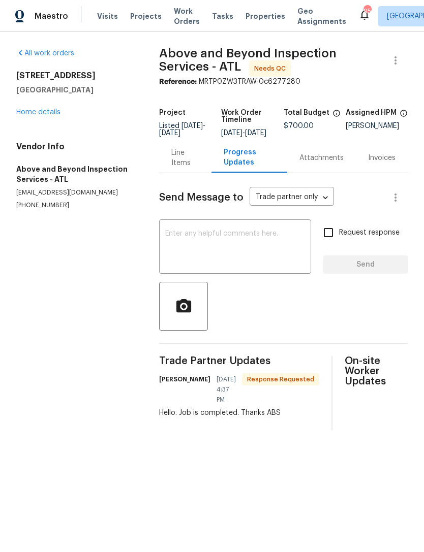
click at [242, 262] on textarea at bounding box center [235, 248] width 140 height 36
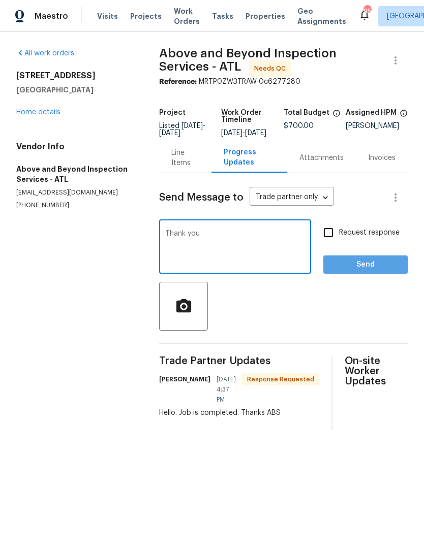
type textarea "Thank you"
click at [386, 270] on span "Send" at bounding box center [365, 265] width 68 height 13
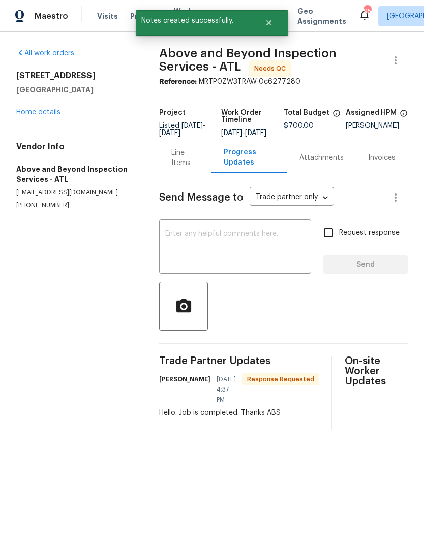
click at [45, 114] on link "Home details" at bounding box center [38, 112] width 44 height 7
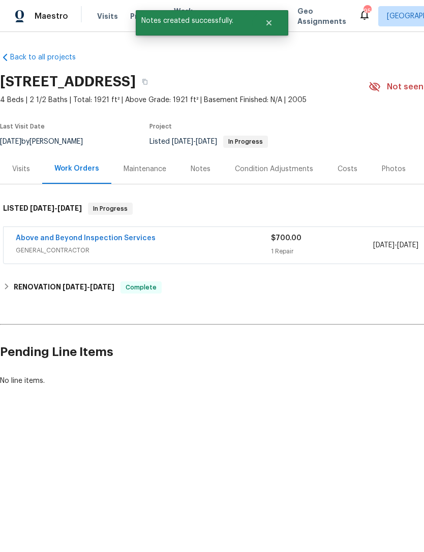
click at [59, 237] on link "Above and Beyond Inspection Services" at bounding box center [86, 238] width 140 height 7
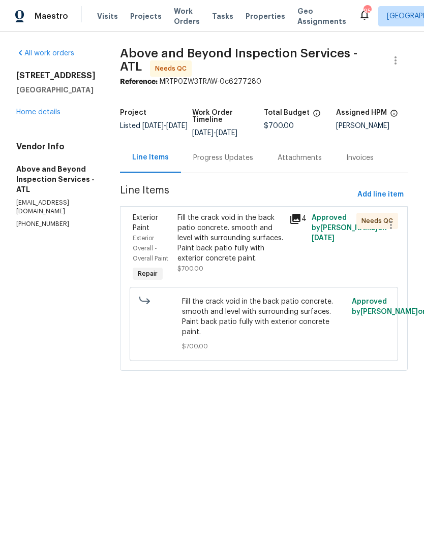
click at [239, 262] on div "Fill the crack void in the back patio concrete. smooth and level with surroundi…" at bounding box center [230, 238] width 106 height 51
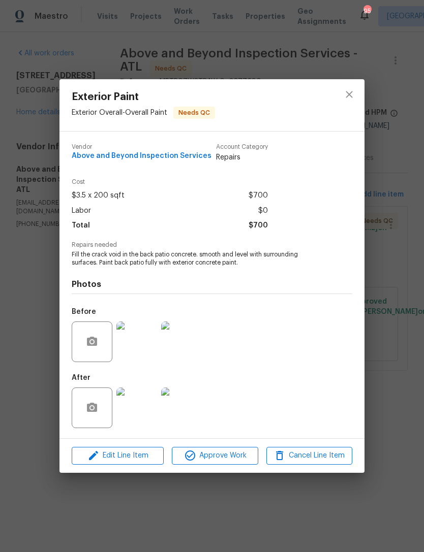
click at [142, 413] on img at bounding box center [136, 408] width 41 height 41
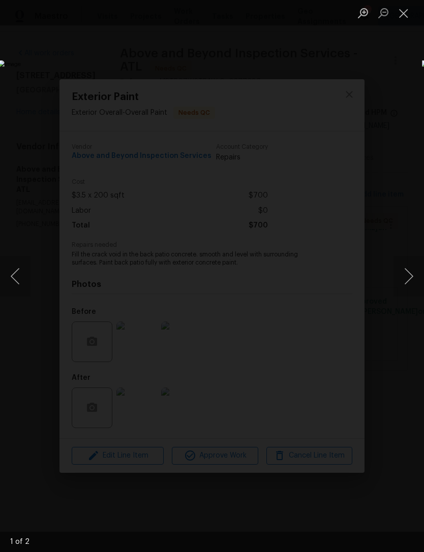
click at [400, 272] on button "Next image" at bounding box center [408, 276] width 30 height 41
click at [406, 271] on button "Next image" at bounding box center [408, 276] width 30 height 41
click at [408, 269] on button "Next image" at bounding box center [408, 276] width 30 height 41
click at [407, 269] on button "Next image" at bounding box center [408, 276] width 30 height 41
click at [408, 15] on button "Close lightbox" at bounding box center [403, 13] width 20 height 18
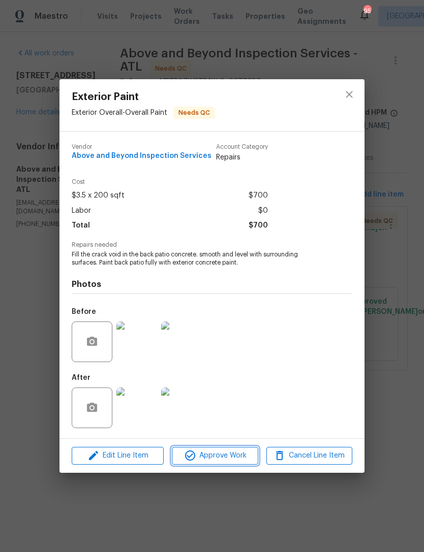
click at [235, 456] on span "Approve Work" at bounding box center [215, 456] width 80 height 13
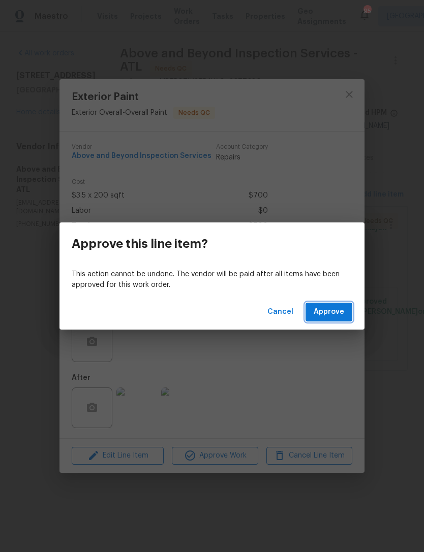
click at [324, 320] on button "Approve" at bounding box center [328, 312] width 47 height 19
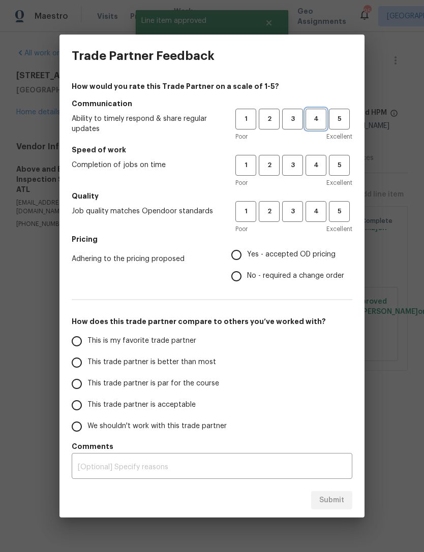
click at [318, 116] on span "4" at bounding box center [315, 119] width 19 height 12
click at [322, 164] on span "4" at bounding box center [315, 166] width 19 height 12
click at [322, 202] on button "4" at bounding box center [315, 211] width 21 height 21
click at [239, 257] on input "Yes - accepted OD pricing" at bounding box center [236, 254] width 21 height 21
radio input "true"
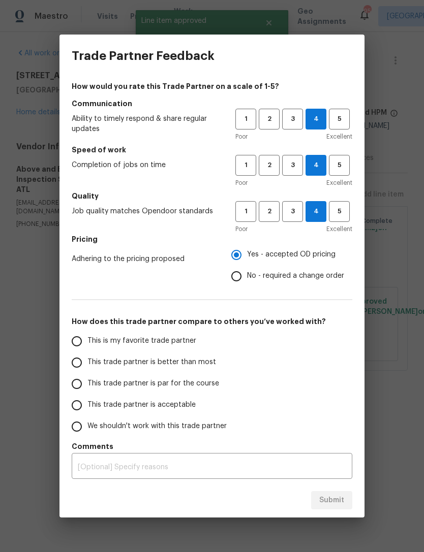
click at [80, 336] on input "This is my favorite trade partner" at bounding box center [76, 341] width 21 height 21
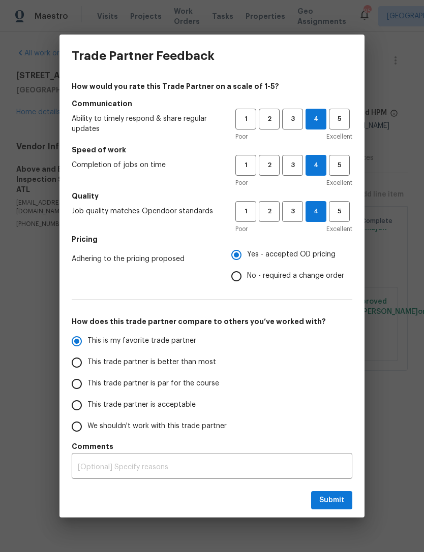
click at [338, 495] on span "Submit" at bounding box center [331, 500] width 25 height 13
radio input "true"
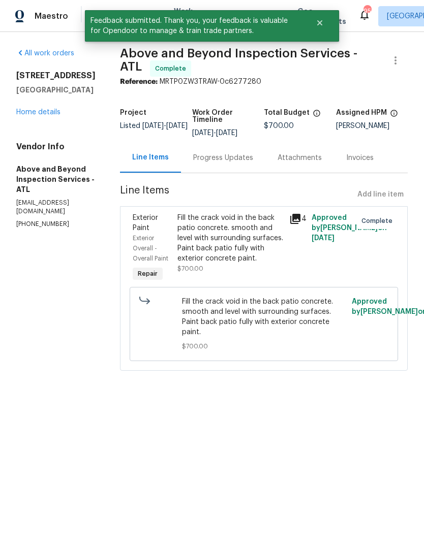
click at [40, 110] on link "Home details" at bounding box center [38, 112] width 44 height 7
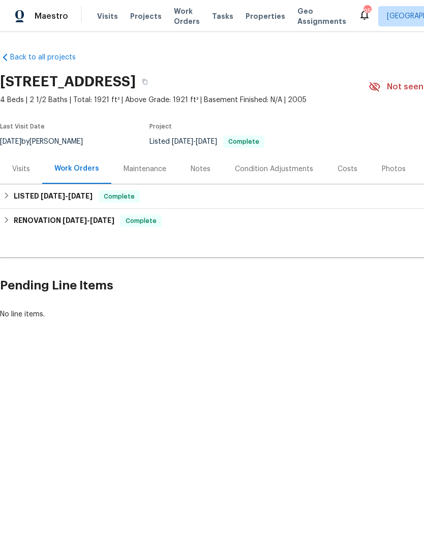
click at [181, 18] on span "Work Orders" at bounding box center [187, 16] width 26 height 20
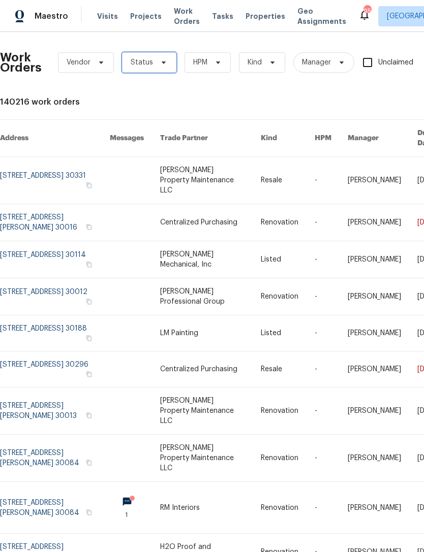
click at [157, 63] on span at bounding box center [162, 62] width 11 height 8
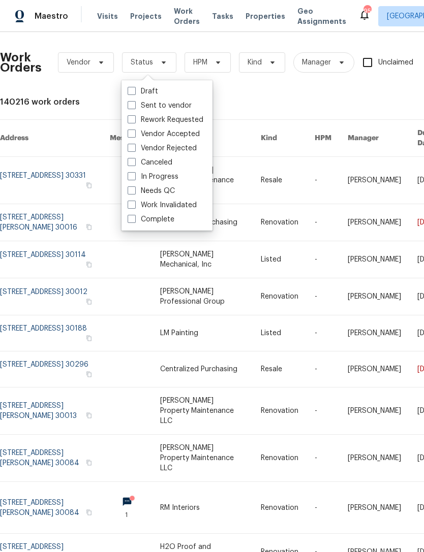
click at [132, 193] on span at bounding box center [132, 190] width 8 height 8
click at [132, 193] on input "Needs QC" at bounding box center [131, 189] width 7 height 7
checkbox input "true"
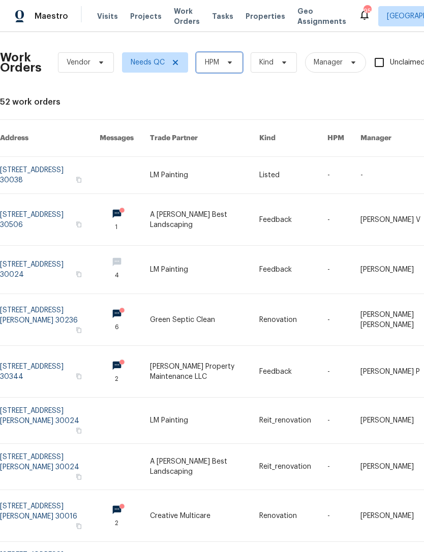
click at [241, 69] on span "HPM" at bounding box center [219, 62] width 46 height 20
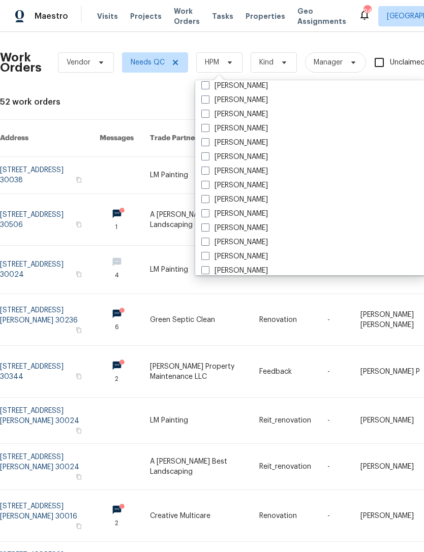
scroll to position [263, 0]
click at [206, 227] on span at bounding box center [205, 227] width 8 height 8
click at [206, 227] on input "[PERSON_NAME]" at bounding box center [204, 225] width 7 height 7
checkbox input "true"
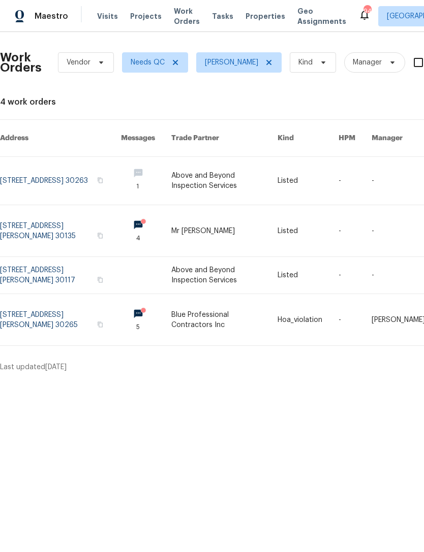
click at [45, 214] on link at bounding box center [60, 230] width 121 height 51
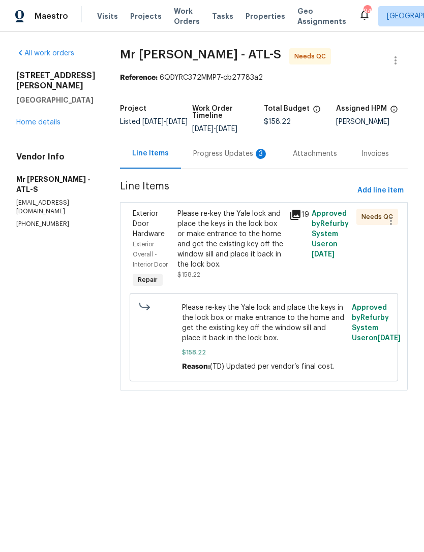
click at [195, 159] on div "Progress Updates 3" at bounding box center [230, 154] width 75 height 10
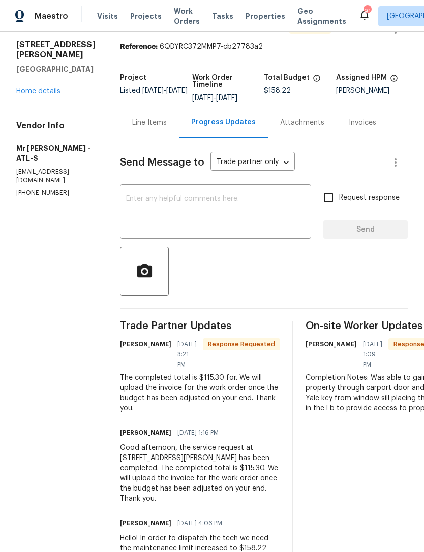
scroll to position [33, 0]
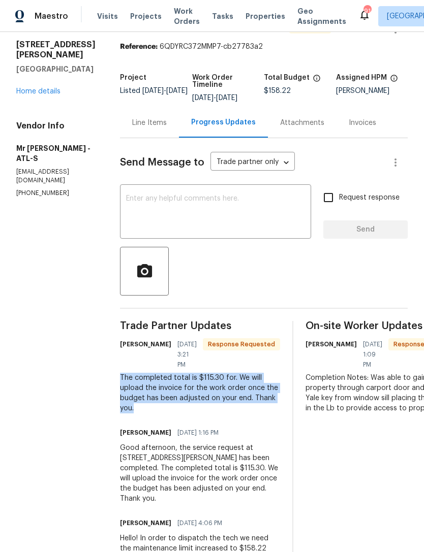
copy div "The completed total is $115.30 for. We will upload the invoice for the work ord…"
click at [47, 88] on link "Home details" at bounding box center [38, 91] width 44 height 7
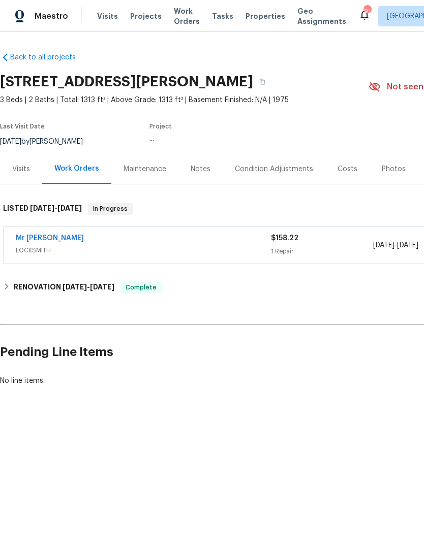
click at [50, 236] on link "Mr Rekey Locksmith" at bounding box center [50, 238] width 68 height 7
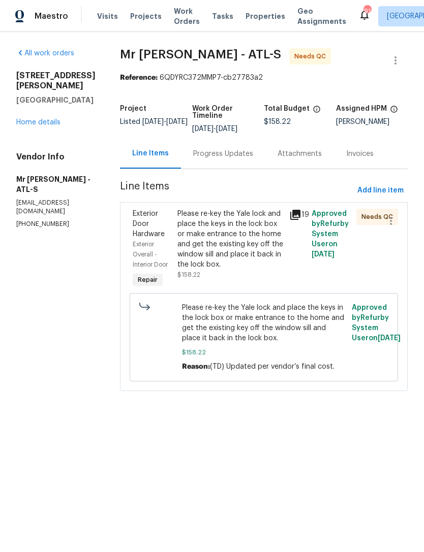
click at [222, 251] on div "Please re-key the Yale lock and place the keys in the lock box or make entrance…" at bounding box center [230, 239] width 106 height 61
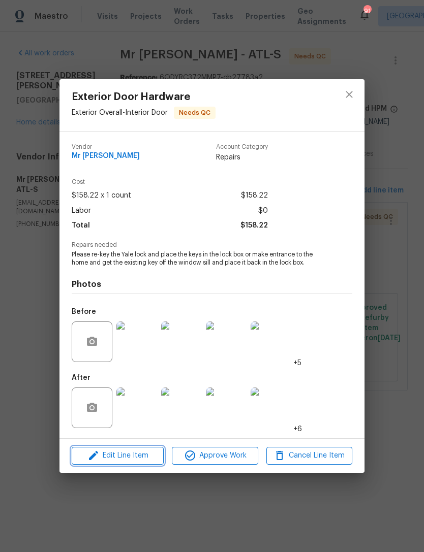
click at [144, 456] on span "Edit Line Item" at bounding box center [118, 456] width 86 height 13
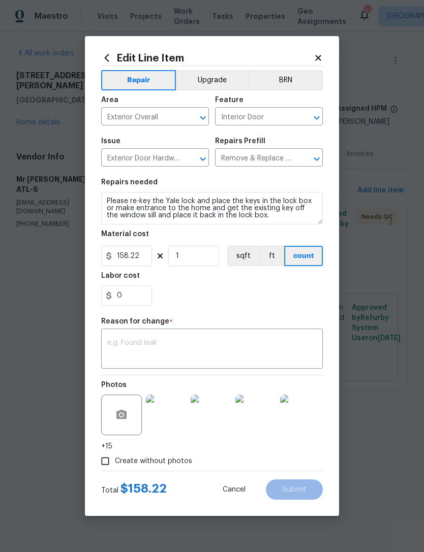
click at [225, 345] on textarea at bounding box center [211, 349] width 209 height 21
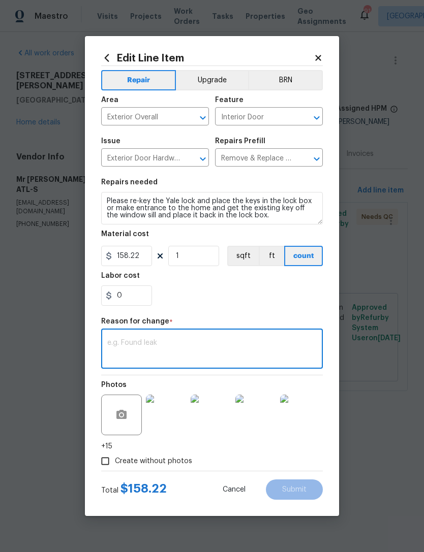
click at [220, 347] on textarea at bounding box center [211, 349] width 209 height 21
paste textarea "The completed total is $115.30 for. We will upload the invoice for the work ord…"
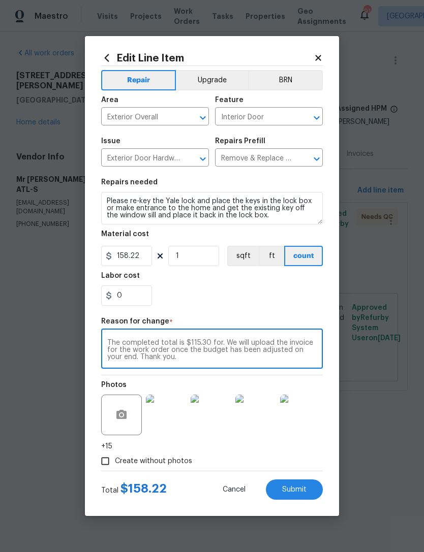
type textarea "The completed total is $115.30 for. We will upload the invoice for the work ord…"
click at [139, 256] on input "158.22" at bounding box center [126, 256] width 51 height 20
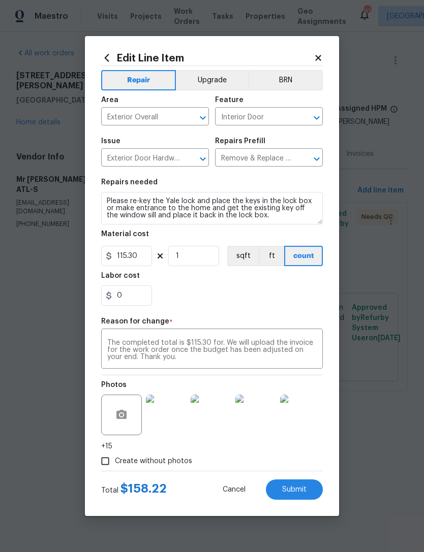
click at [242, 299] on div "0" at bounding box center [212, 296] width 222 height 20
type input "115.3"
click at [307, 484] on button "Submit" at bounding box center [294, 490] width 57 height 20
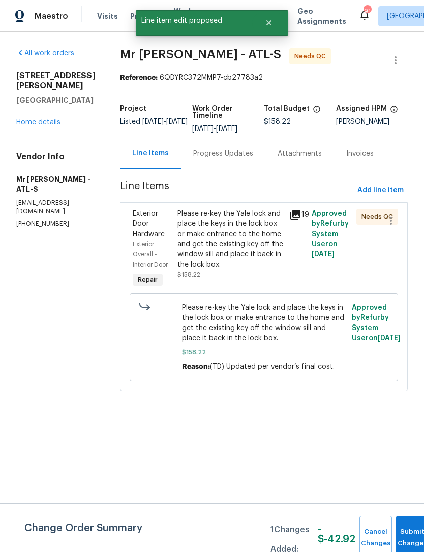
click at [408, 525] on button "Submit Changes" at bounding box center [412, 538] width 33 height 44
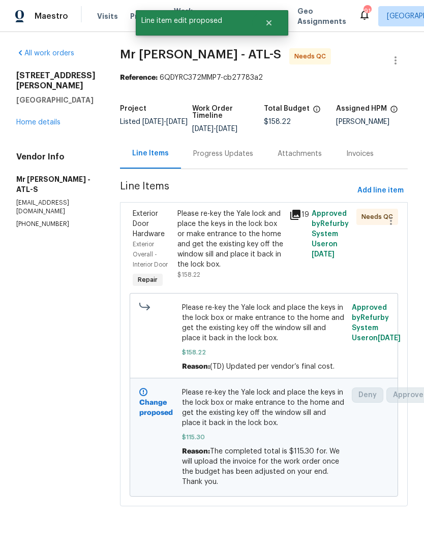
click at [237, 236] on div "Please re-key the Yale lock and place the keys in the lock box or make entrance…" at bounding box center [230, 239] width 106 height 61
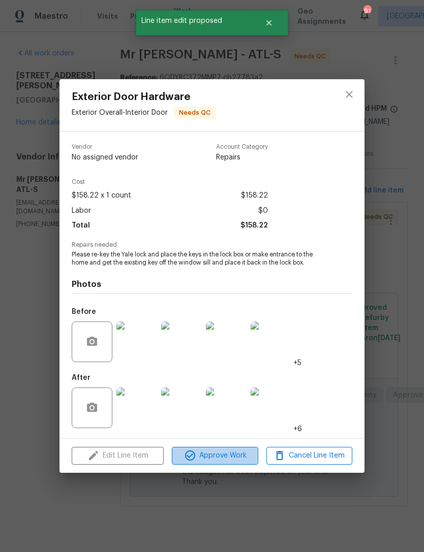
click at [216, 456] on span "Approve Work" at bounding box center [215, 456] width 80 height 13
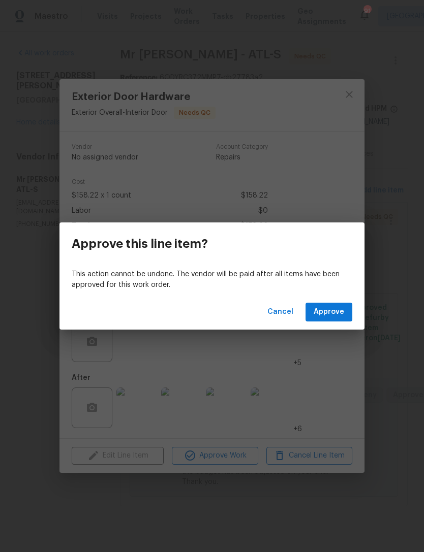
click at [346, 314] on button "Approve" at bounding box center [328, 312] width 47 height 19
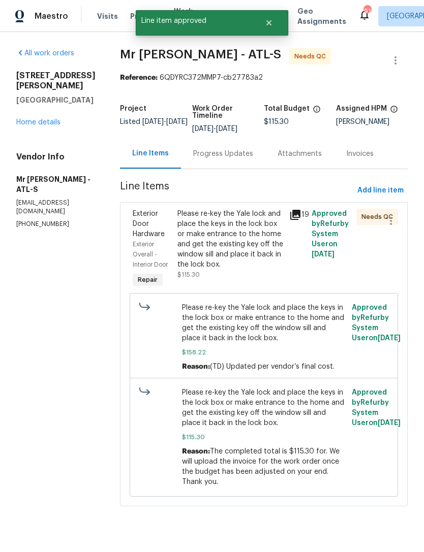
click at [198, 161] on div "Progress Updates" at bounding box center [223, 154] width 84 height 30
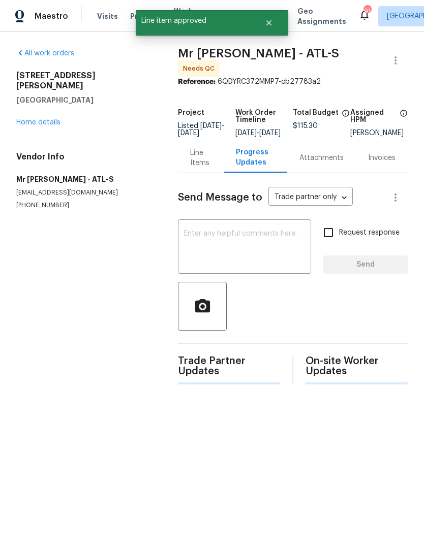
click at [228, 248] on textarea at bounding box center [244, 248] width 121 height 36
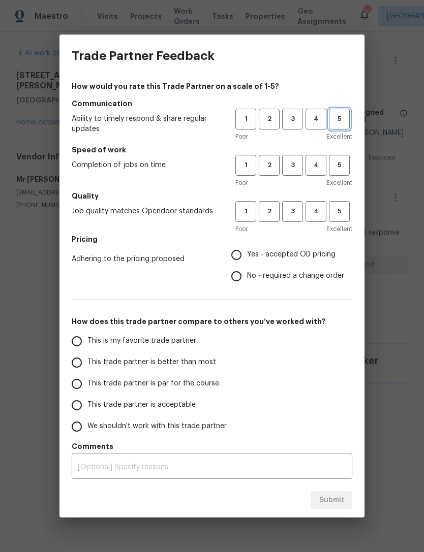
click at [342, 121] on span "5" at bounding box center [339, 119] width 19 height 12
click at [341, 168] on span "5" at bounding box center [339, 166] width 19 height 12
click at [348, 207] on span "5" at bounding box center [339, 212] width 19 height 12
click at [244, 248] on input "Yes - accepted OD pricing" at bounding box center [236, 254] width 21 height 21
radio input "true"
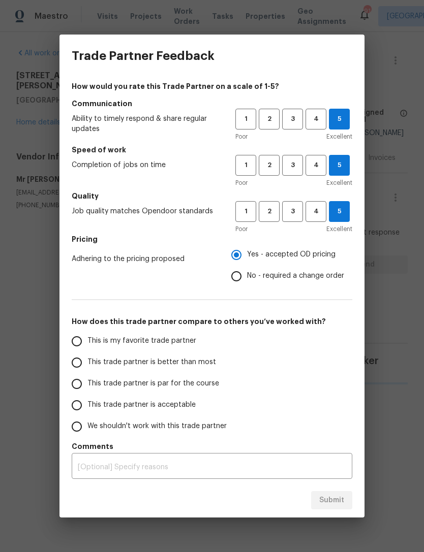
click at [78, 340] on input "This is my favorite trade partner" at bounding box center [76, 341] width 21 height 21
click at [332, 509] on button "Submit" at bounding box center [331, 500] width 41 height 19
radio input "true"
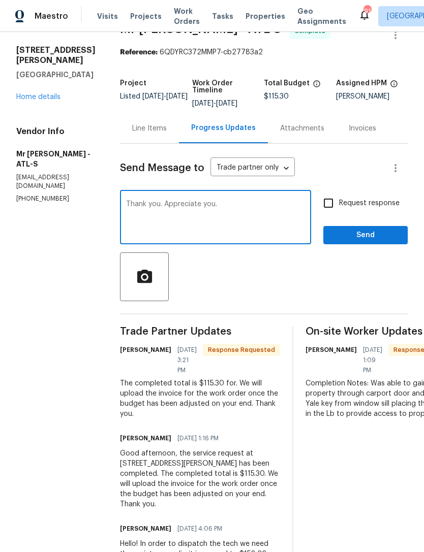
scroll to position [24, 0]
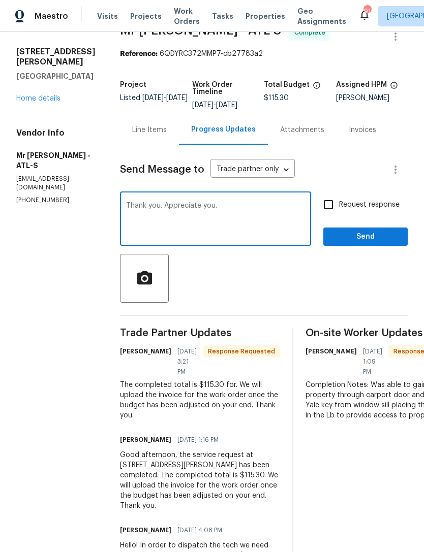
type textarea "Thank you. Appreciate you."
click at [370, 232] on span "Send" at bounding box center [365, 237] width 68 height 13
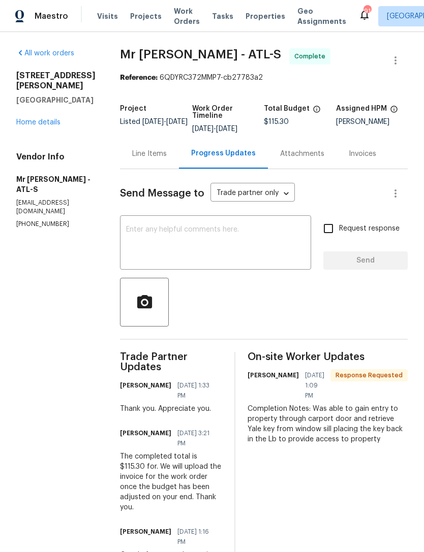
click at [174, 19] on span "Work Orders" at bounding box center [187, 16] width 26 height 20
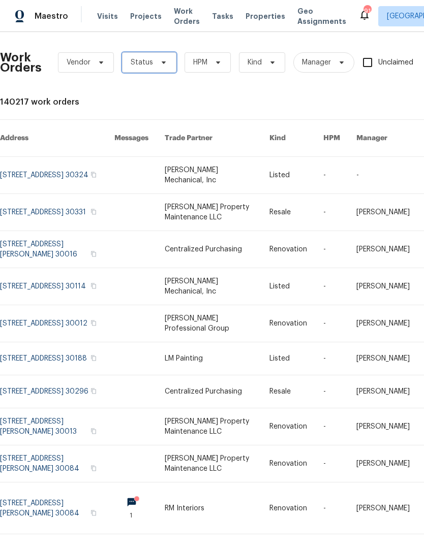
click at [160, 64] on icon at bounding box center [164, 62] width 8 height 8
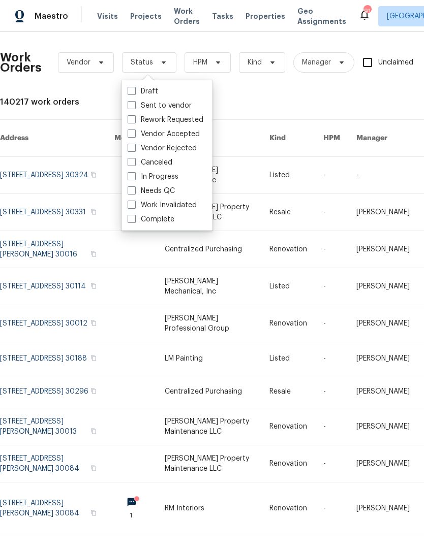
click at [134, 191] on span at bounding box center [132, 190] width 8 height 8
click at [134, 191] on input "Needs QC" at bounding box center [131, 189] width 7 height 7
checkbox input "true"
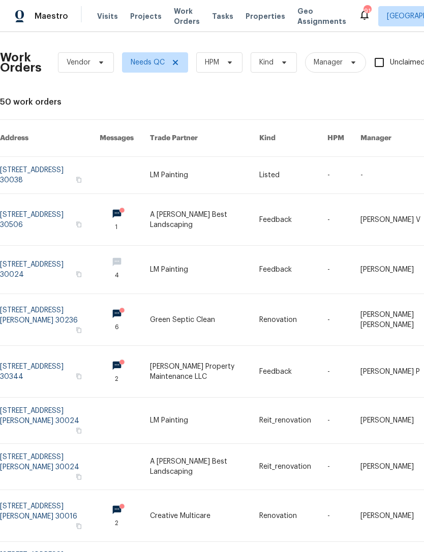
click at [242, 68] on span "HPM" at bounding box center [219, 62] width 46 height 20
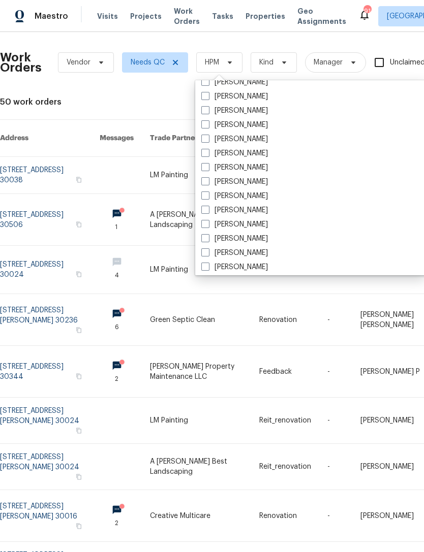
scroll to position [324, 0]
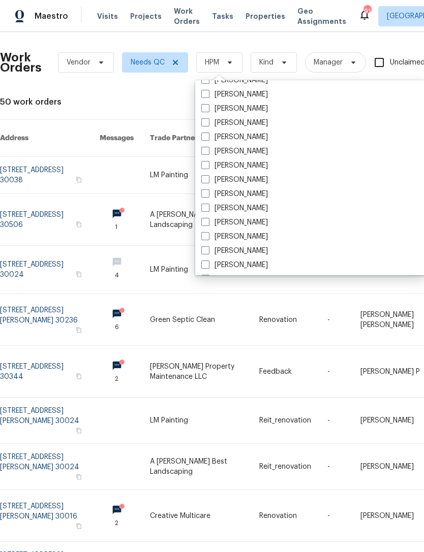
click at [209, 163] on label "[PERSON_NAME]" at bounding box center [234, 166] width 67 height 10
click at [208, 163] on input "[PERSON_NAME]" at bounding box center [204, 164] width 7 height 7
checkbox input "true"
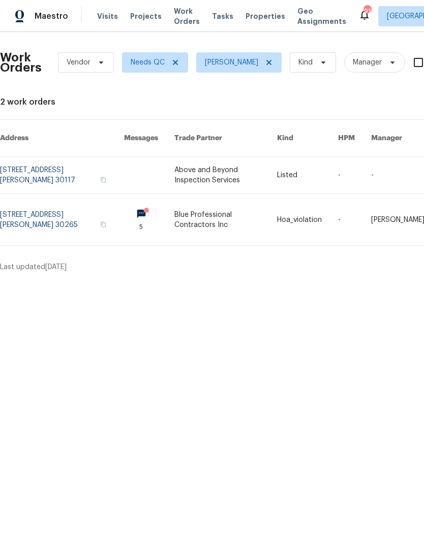
click at [39, 164] on link at bounding box center [62, 175] width 124 height 37
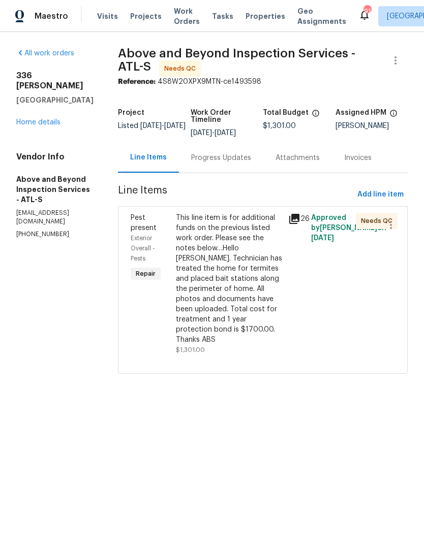
click at [258, 258] on div "This line item is for additional funds on the previous listed work order. Pleas…" at bounding box center [229, 279] width 107 height 132
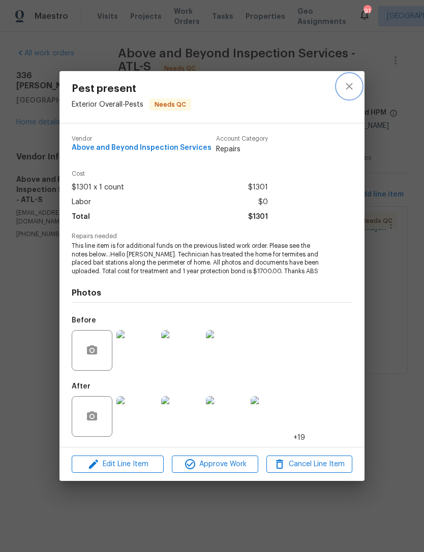
click at [347, 87] on icon "close" at bounding box center [349, 86] width 12 height 12
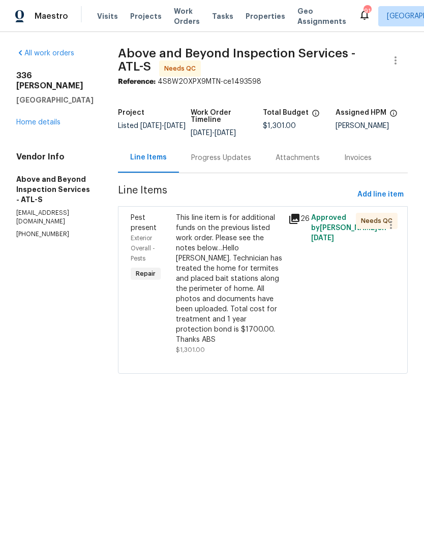
click at [254, 295] on div "This line item is for additional funds on the previous listed work order. Pleas…" at bounding box center [229, 279] width 107 height 132
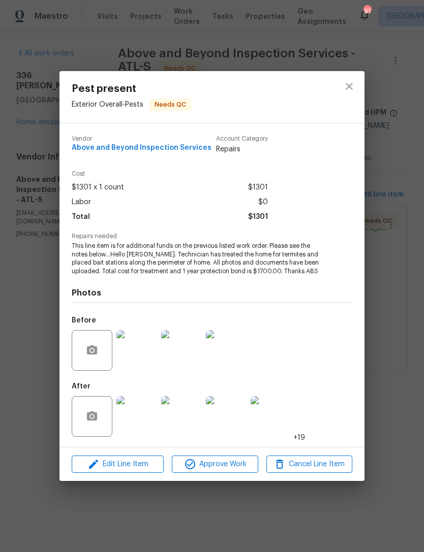
click at [229, 458] on button "Approve Work" at bounding box center [215, 465] width 86 height 18
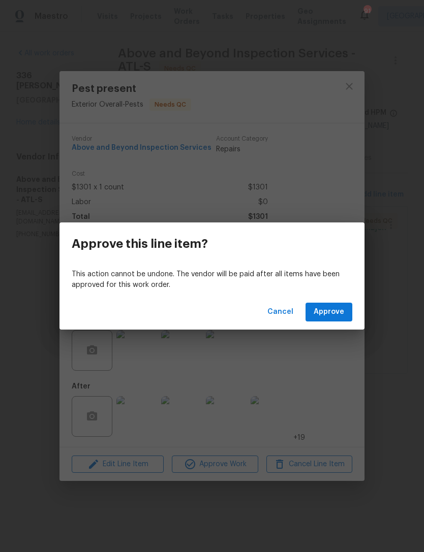
click at [336, 312] on span "Approve" at bounding box center [329, 312] width 30 height 13
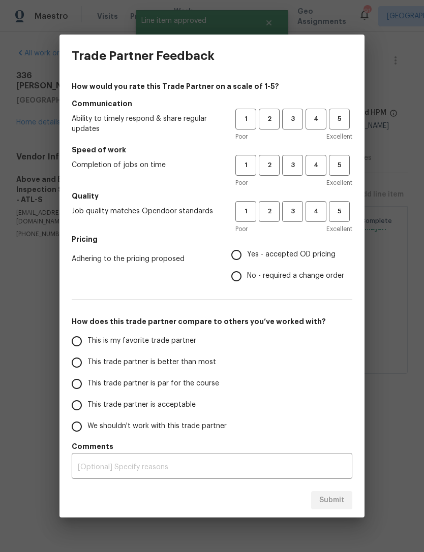
click at [301, 116] on span "3" at bounding box center [292, 119] width 19 height 12
click at [297, 163] on span "3" at bounding box center [292, 166] width 19 height 12
click at [301, 213] on span "3" at bounding box center [292, 212] width 19 height 12
click at [241, 252] on input "Yes - accepted OD pricing" at bounding box center [236, 254] width 21 height 21
radio input "true"
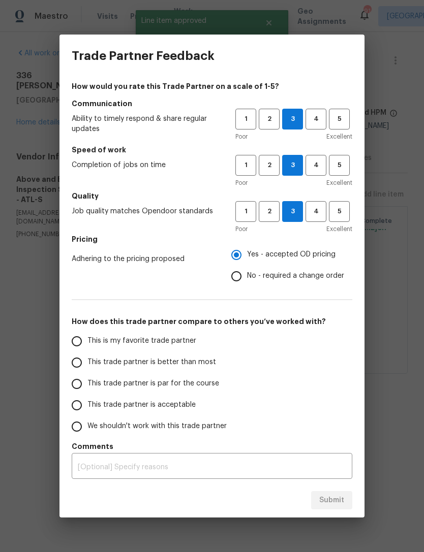
click at [81, 338] on input "This is my favorite trade partner" at bounding box center [76, 341] width 21 height 21
click at [337, 495] on span "Submit" at bounding box center [331, 500] width 25 height 13
radio input "true"
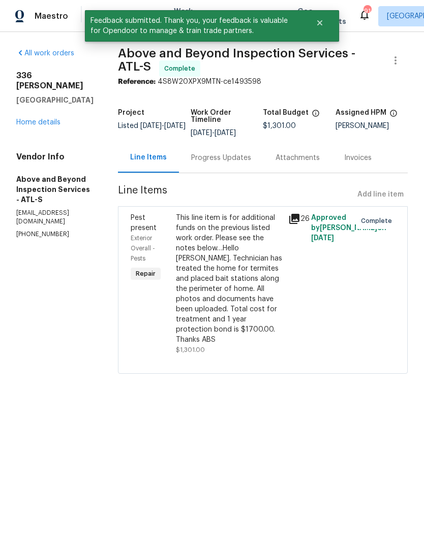
click at [93, 84] on div "336 Katie Ln Carrollton, GA 30117" at bounding box center [54, 88] width 77 height 35
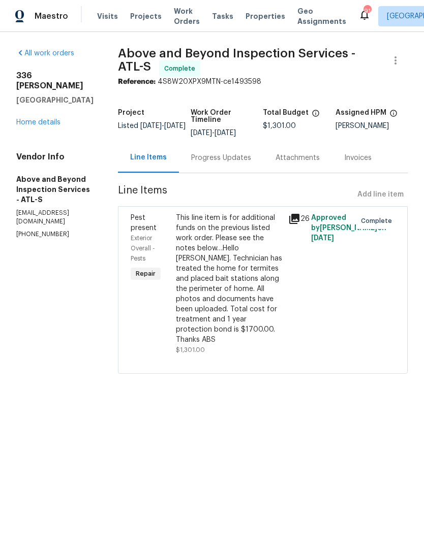
click at [187, 14] on span "Work Orders" at bounding box center [187, 16] width 26 height 20
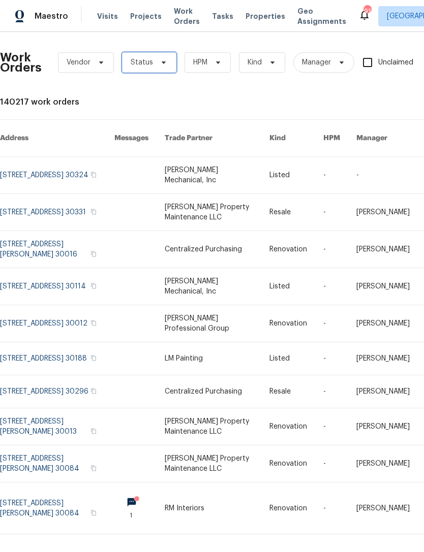
click at [148, 67] on span "Status" at bounding box center [142, 62] width 22 height 10
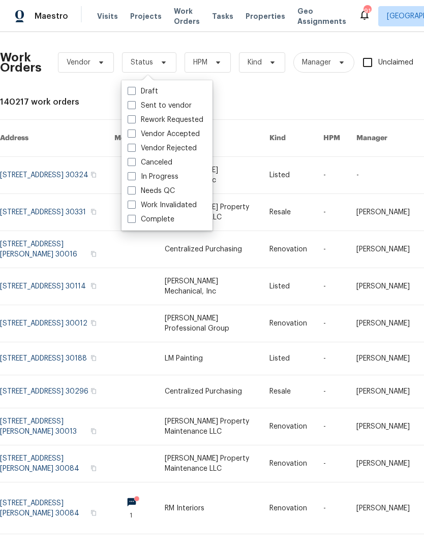
click at [138, 190] on label "Needs QC" at bounding box center [151, 191] width 47 height 10
click at [134, 190] on input "Needs QC" at bounding box center [131, 189] width 7 height 7
checkbox input "true"
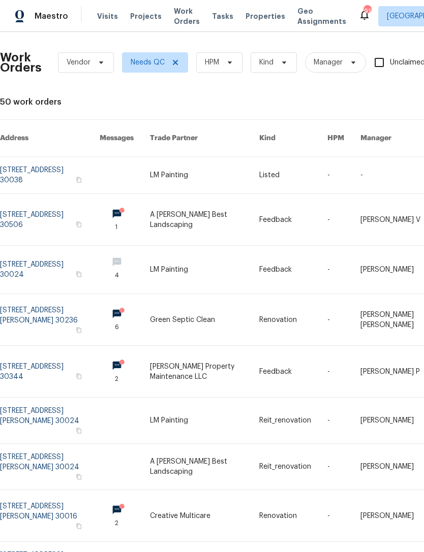
click at [232, 63] on icon at bounding box center [230, 62] width 8 height 8
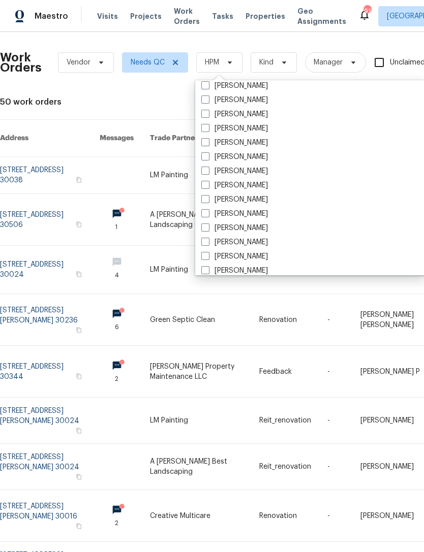
scroll to position [240, 0]
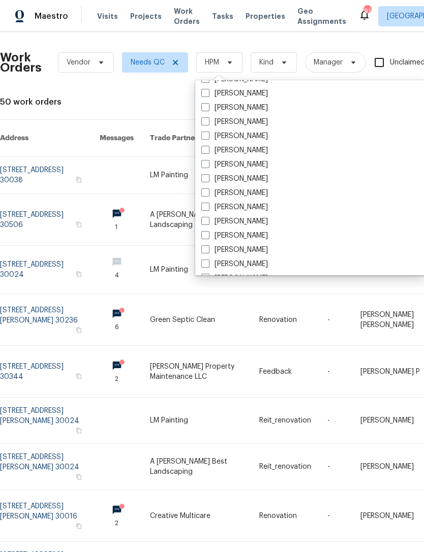
click at [209, 250] on span at bounding box center [205, 249] width 8 height 8
click at [208, 250] on input "[PERSON_NAME]" at bounding box center [204, 248] width 7 height 7
checkbox input "true"
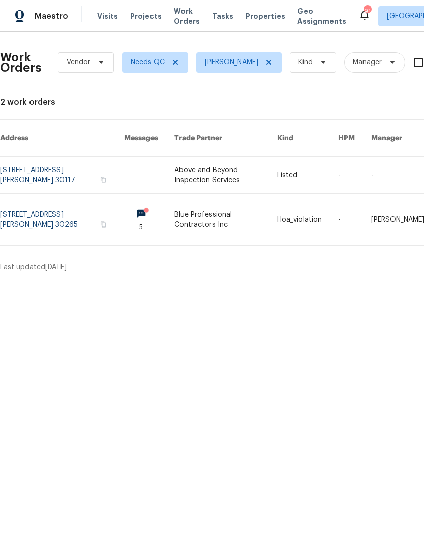
click at [44, 212] on link at bounding box center [62, 219] width 124 height 51
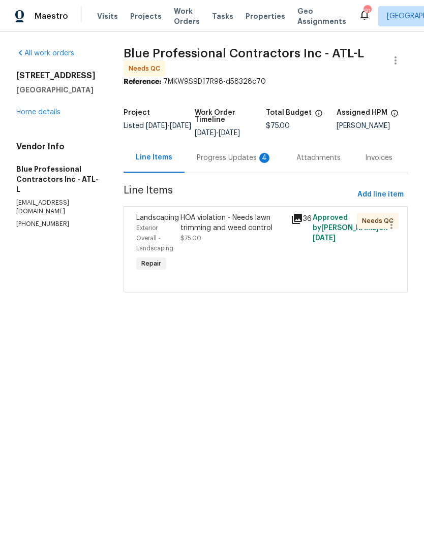
click at [218, 163] on div "Progress Updates 4" at bounding box center [234, 158] width 75 height 10
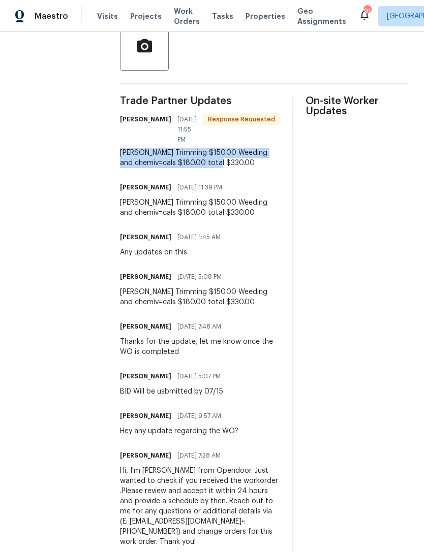
copy div "Bush Trimming $150.00 Weeding and chemiv=cals $180.00 total $330.00"
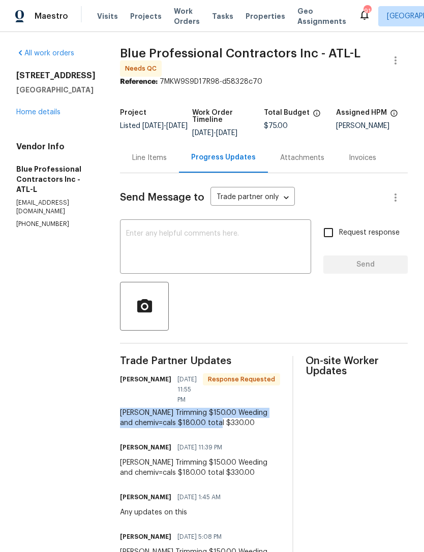
click at [46, 116] on link "Home details" at bounding box center [38, 112] width 44 height 7
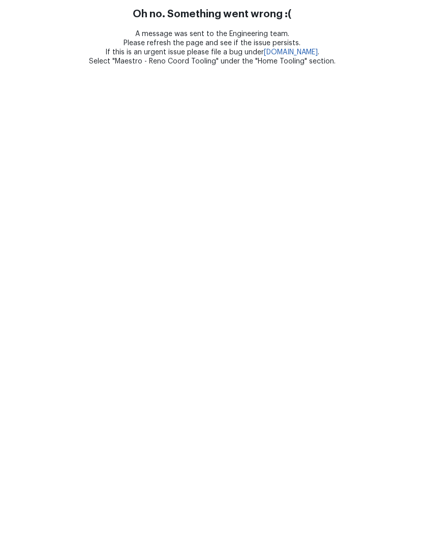
click at [119, 66] on html "Oh no. Something went wrong :( A message was sent to the Engineering team. Plea…" at bounding box center [212, 33] width 424 height 66
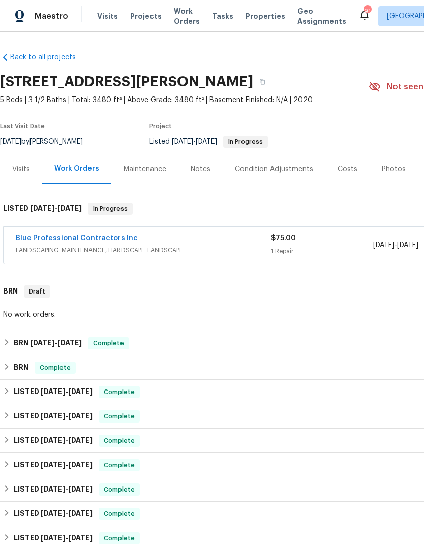
click at [100, 241] on link "Blue Professional Contractors Inc" at bounding box center [77, 238] width 122 height 7
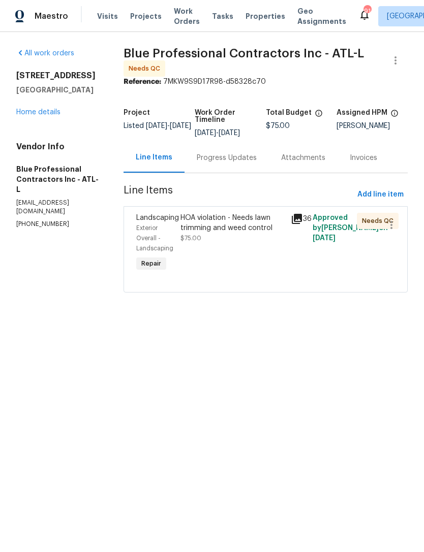
click at [230, 230] on div "HOA violation - Needs lawn trimming and weed control" at bounding box center [232, 223] width 104 height 20
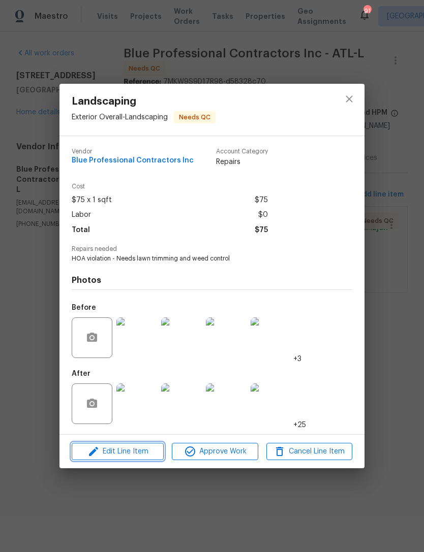
click at [136, 451] on span "Edit Line Item" at bounding box center [118, 452] width 86 height 13
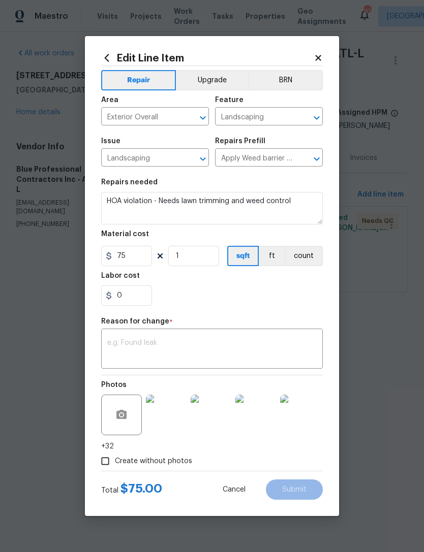
click at [230, 344] on textarea at bounding box center [211, 349] width 209 height 21
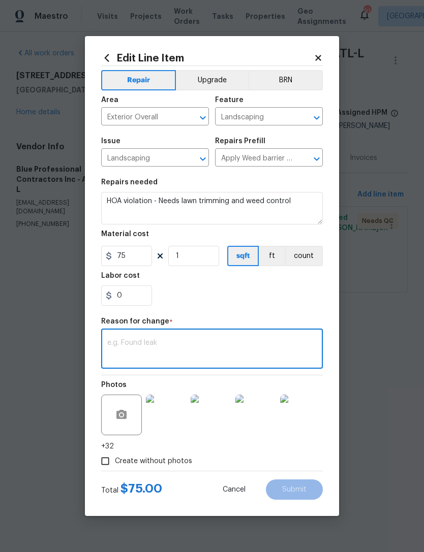
click at [232, 346] on textarea at bounding box center [211, 349] width 209 height 21
paste textarea "[PERSON_NAME] Trimming $150.00 Weeding and chemiv=cals $180.00 total $330.00"
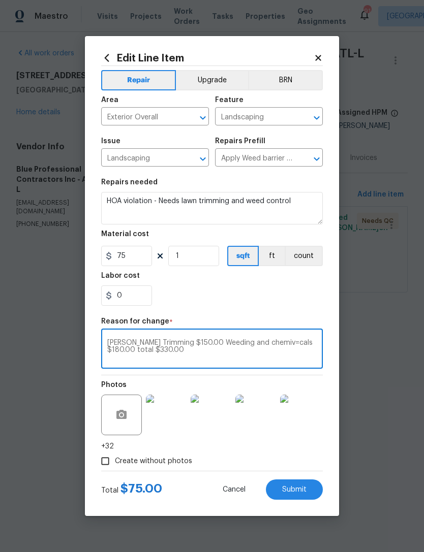
type textarea "[PERSON_NAME] Trimming $150.00 Weeding and chemiv=cals $180.00 total $330.00"
click at [139, 259] on input "75" at bounding box center [126, 256] width 51 height 20
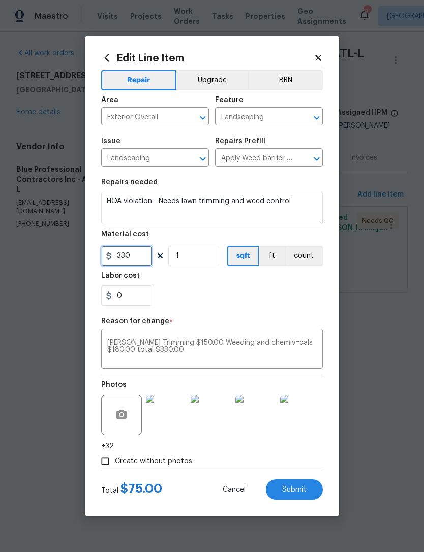
type input "330"
click at [242, 294] on div "0" at bounding box center [212, 296] width 222 height 20
click at [306, 488] on span "Submit" at bounding box center [294, 490] width 24 height 8
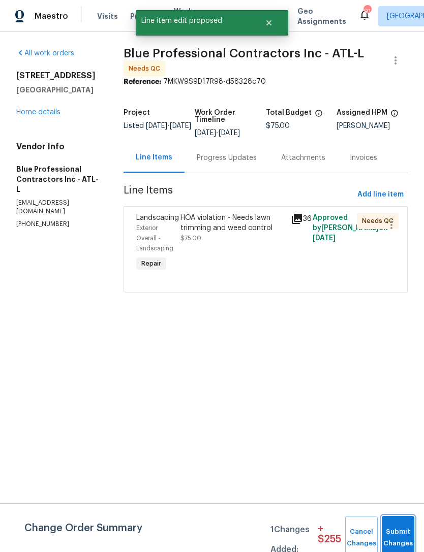
click at [397, 534] on button "Submit Changes" at bounding box center [398, 538] width 33 height 44
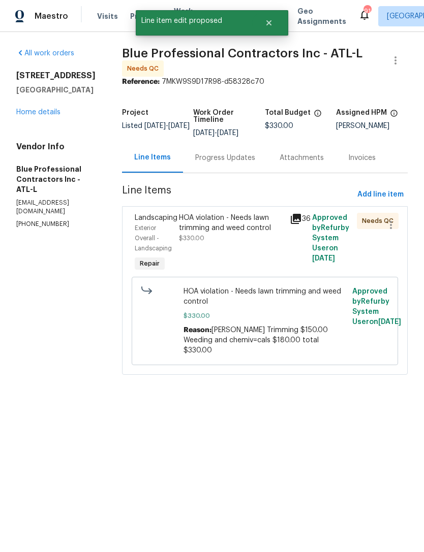
click at [237, 243] on div "HOA violation - Needs lawn trimming and weed control $330.00" at bounding box center [231, 228] width 105 height 30
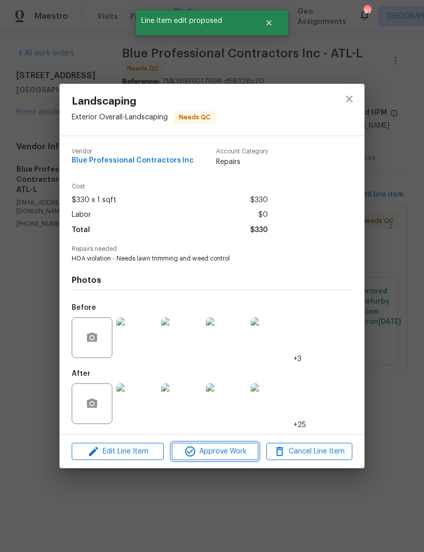
click at [218, 450] on span "Approve Work" at bounding box center [215, 452] width 80 height 13
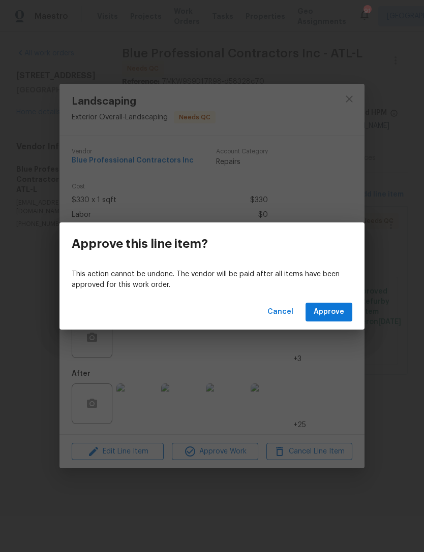
click at [337, 316] on span "Approve" at bounding box center [329, 312] width 30 height 13
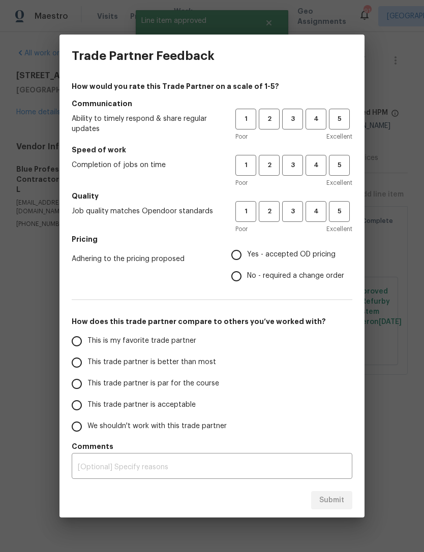
click at [270, 121] on span "2" at bounding box center [269, 119] width 19 height 12
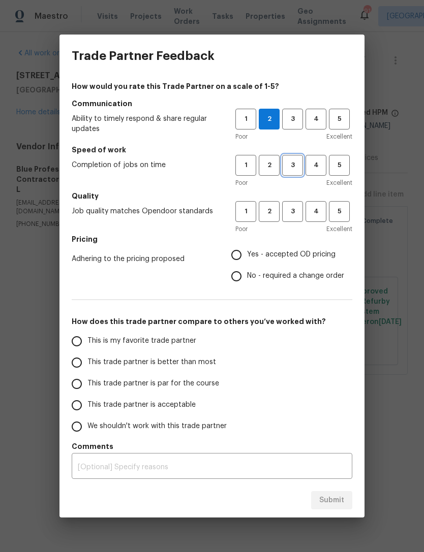
click at [296, 166] on span "3" at bounding box center [292, 166] width 19 height 12
click at [293, 216] on span "3" at bounding box center [292, 212] width 19 height 12
click at [78, 339] on input "This is my favorite trade partner" at bounding box center [76, 341] width 21 height 21
radio input "true"
click at [82, 337] on input "This is my favorite trade partner" at bounding box center [76, 341] width 21 height 21
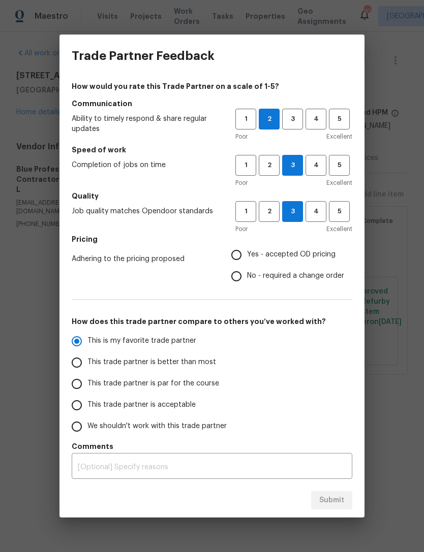
click at [88, 380] on span "This trade partner is par for the course" at bounding box center [153, 384] width 132 height 11
click at [87, 380] on input "This trade partner is par for the course" at bounding box center [76, 383] width 21 height 21
radio input "true"
click at [128, 391] on label "This trade partner is par for the course" at bounding box center [146, 383] width 161 height 21
click at [87, 391] on input "This trade partner is par for the course" at bounding box center [76, 383] width 21 height 21
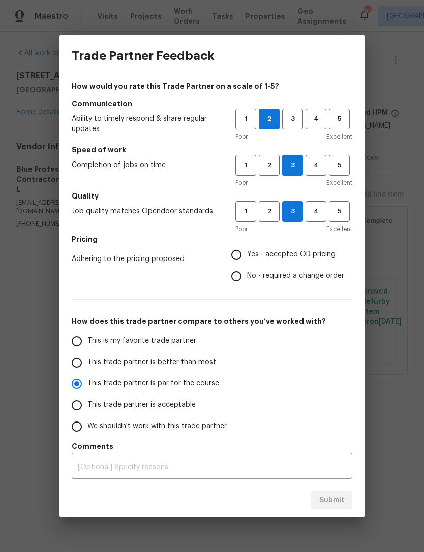
click at [98, 368] on label "This trade partner is better than most" at bounding box center [146, 362] width 161 height 21
click at [87, 368] on input "This trade partner is better than most" at bounding box center [76, 362] width 21 height 21
radio input "true"
click at [244, 255] on input "Yes - accepted OD pricing" at bounding box center [236, 254] width 21 height 21
radio input "false"
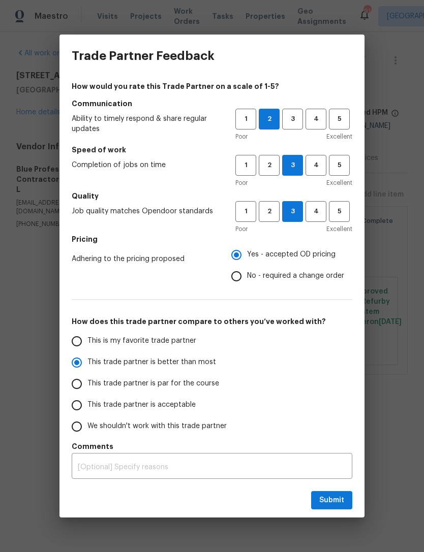
click at [234, 273] on input "No - required a change order" at bounding box center [236, 276] width 21 height 21
click at [343, 503] on span "Submit" at bounding box center [331, 500] width 25 height 13
radio input "false"
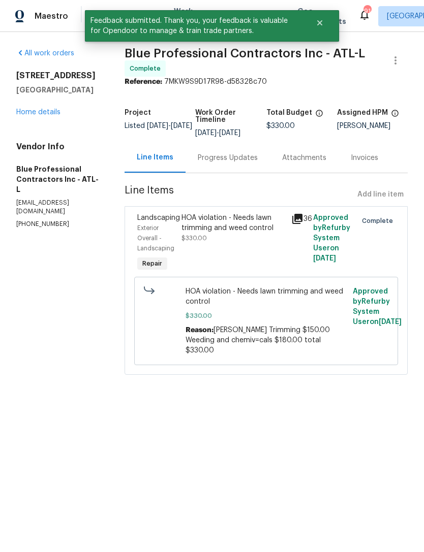
click at [41, 116] on link "Home details" at bounding box center [38, 112] width 44 height 7
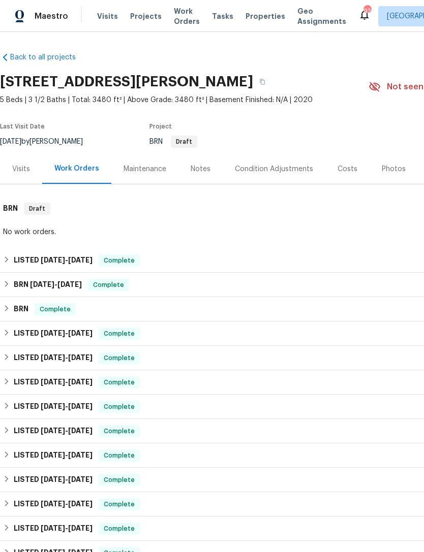
click at [185, 14] on span "Work Orders" at bounding box center [187, 16] width 26 height 20
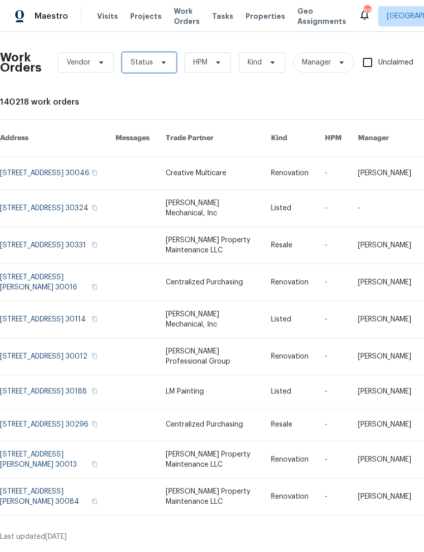
click at [160, 61] on icon at bounding box center [164, 62] width 8 height 8
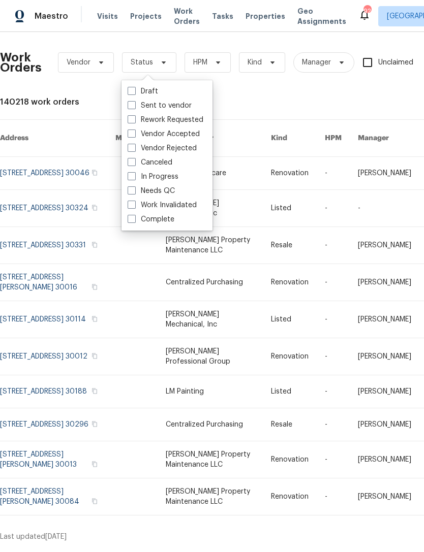
click at [133, 186] on span at bounding box center [132, 190] width 8 height 8
click at [133, 186] on input "Needs QC" at bounding box center [131, 189] width 7 height 7
checkbox input "true"
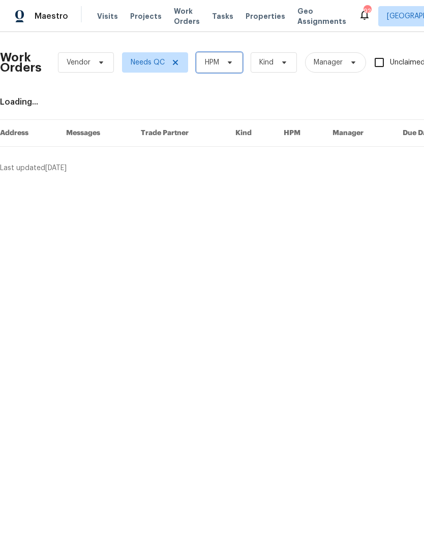
click at [230, 67] on span "HPM" at bounding box center [219, 62] width 46 height 20
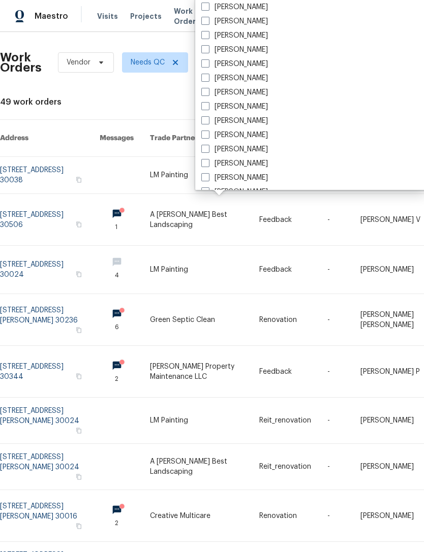
scroll to position [275, 0]
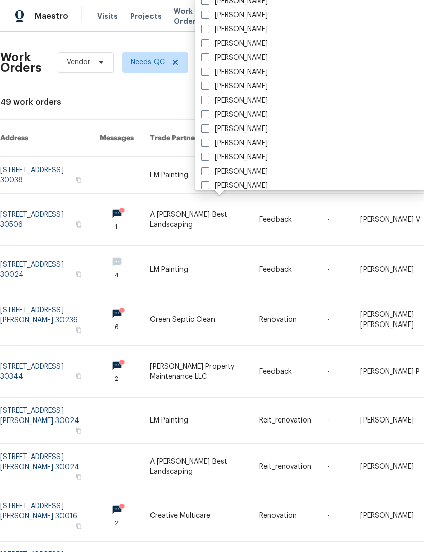
click at [211, 131] on label "[PERSON_NAME]" at bounding box center [234, 129] width 67 height 10
click at [208, 131] on input "[PERSON_NAME]" at bounding box center [204, 127] width 7 height 7
checkbox input "true"
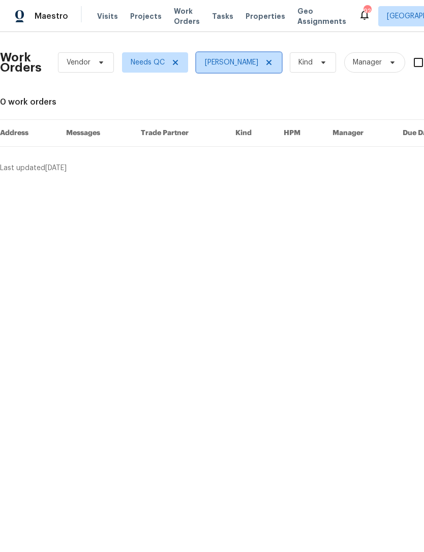
click at [266, 61] on icon at bounding box center [268, 62] width 5 height 5
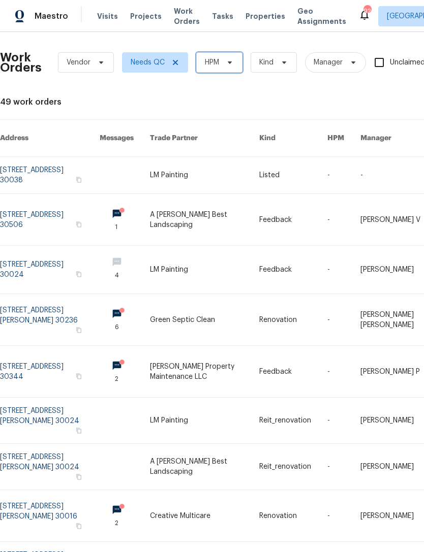
click at [233, 62] on icon at bounding box center [230, 62] width 8 height 8
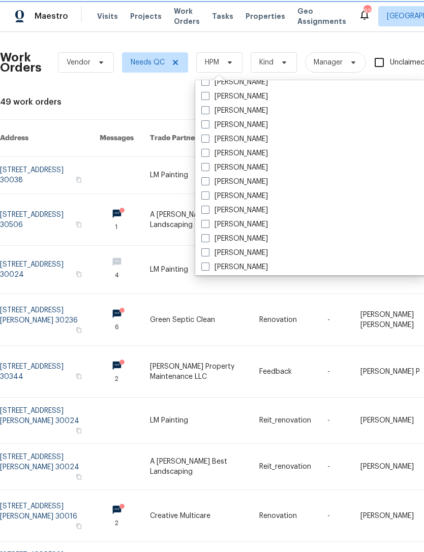
scroll to position [355, 0]
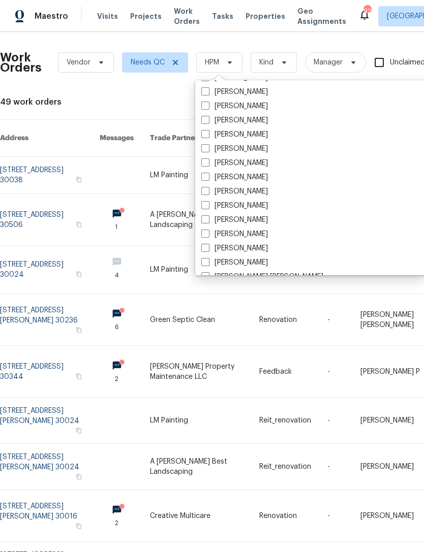
click at [215, 219] on label "[PERSON_NAME]" at bounding box center [234, 220] width 67 height 10
click at [208, 219] on input "[PERSON_NAME]" at bounding box center [204, 218] width 7 height 7
checkbox input "true"
